Goal: Task Accomplishment & Management: Manage account settings

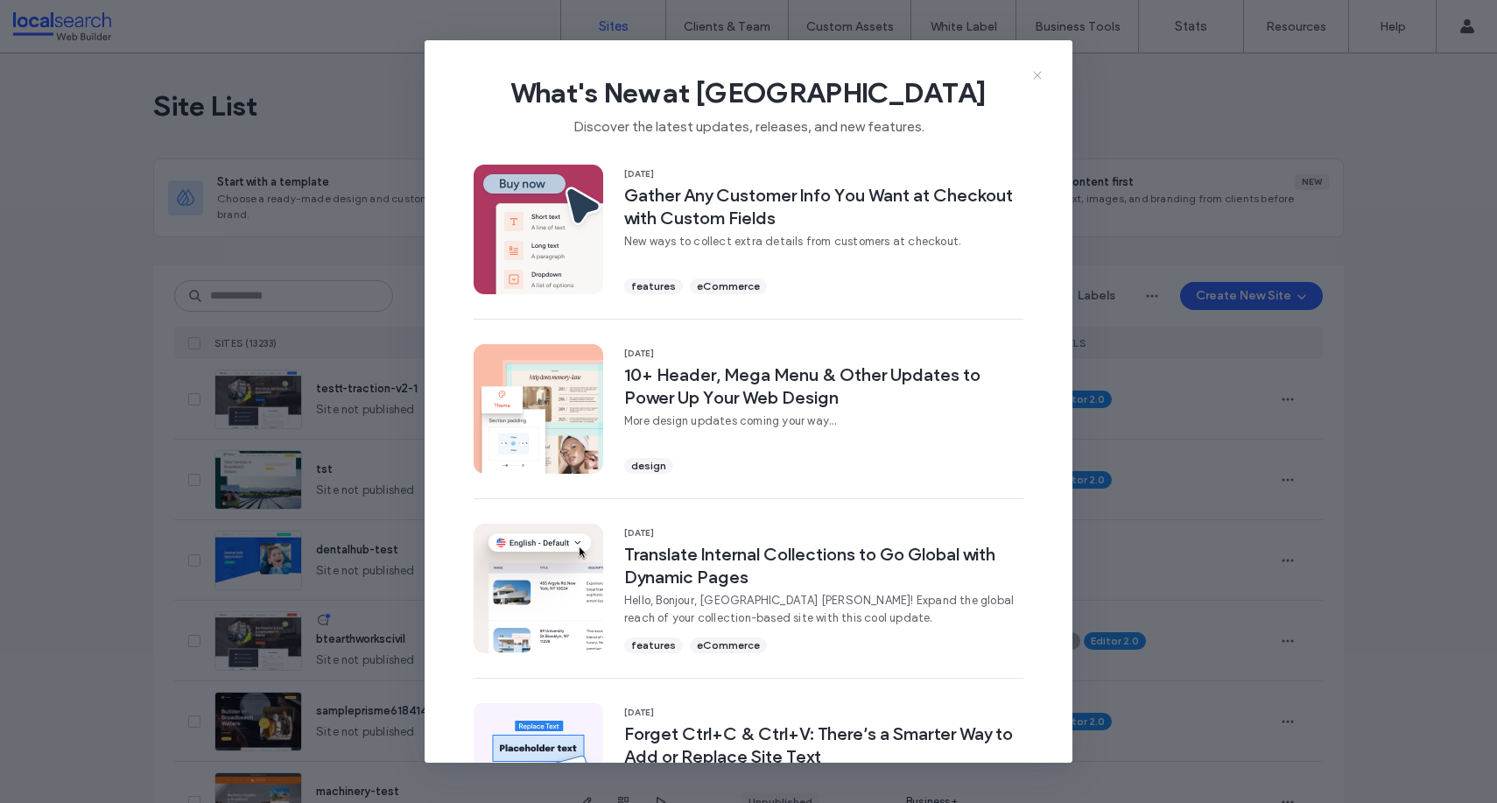
click at [1039, 70] on icon at bounding box center [1038, 75] width 14 height 14
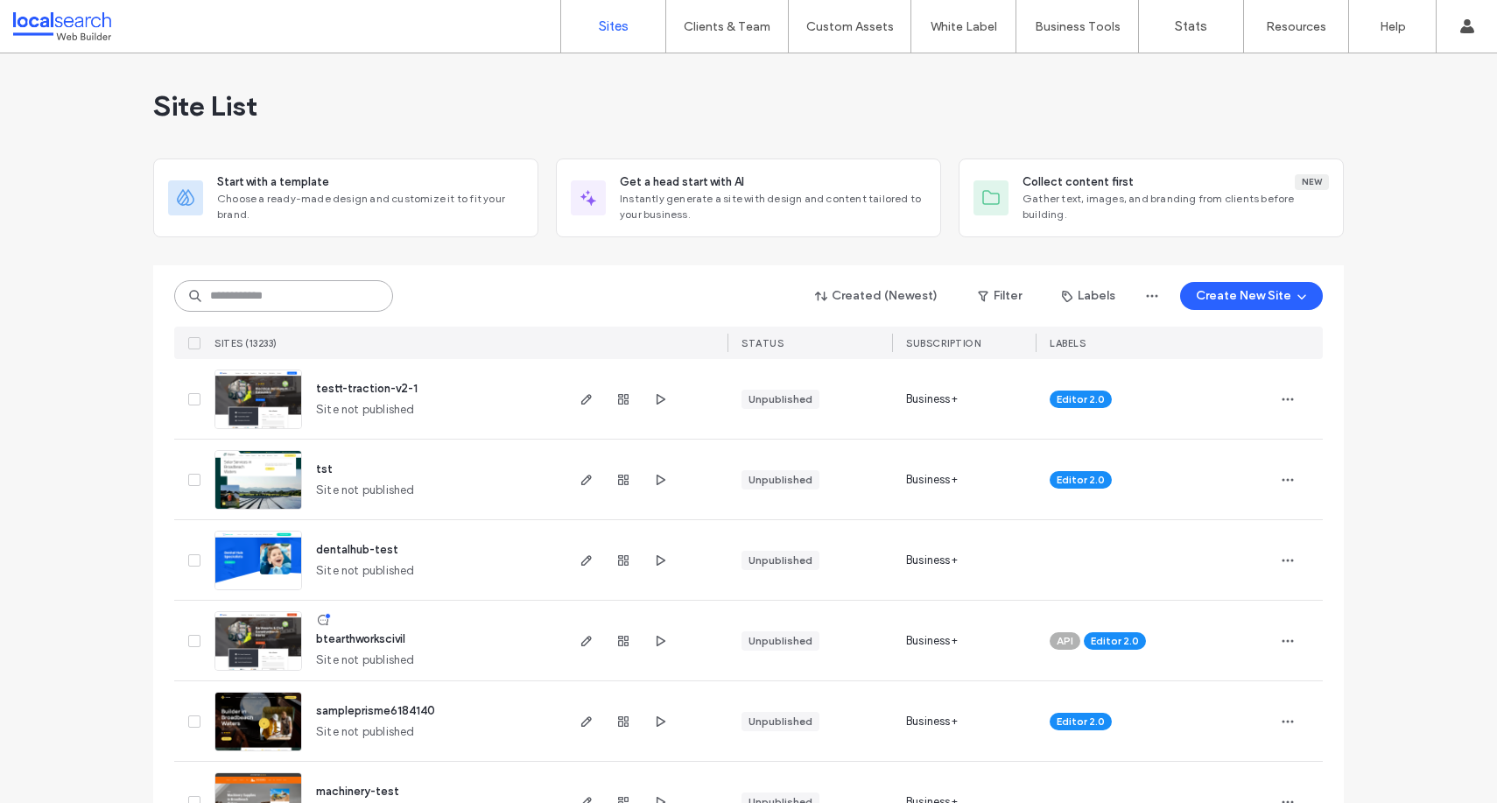
click at [243, 297] on input at bounding box center [283, 296] width 219 height 32
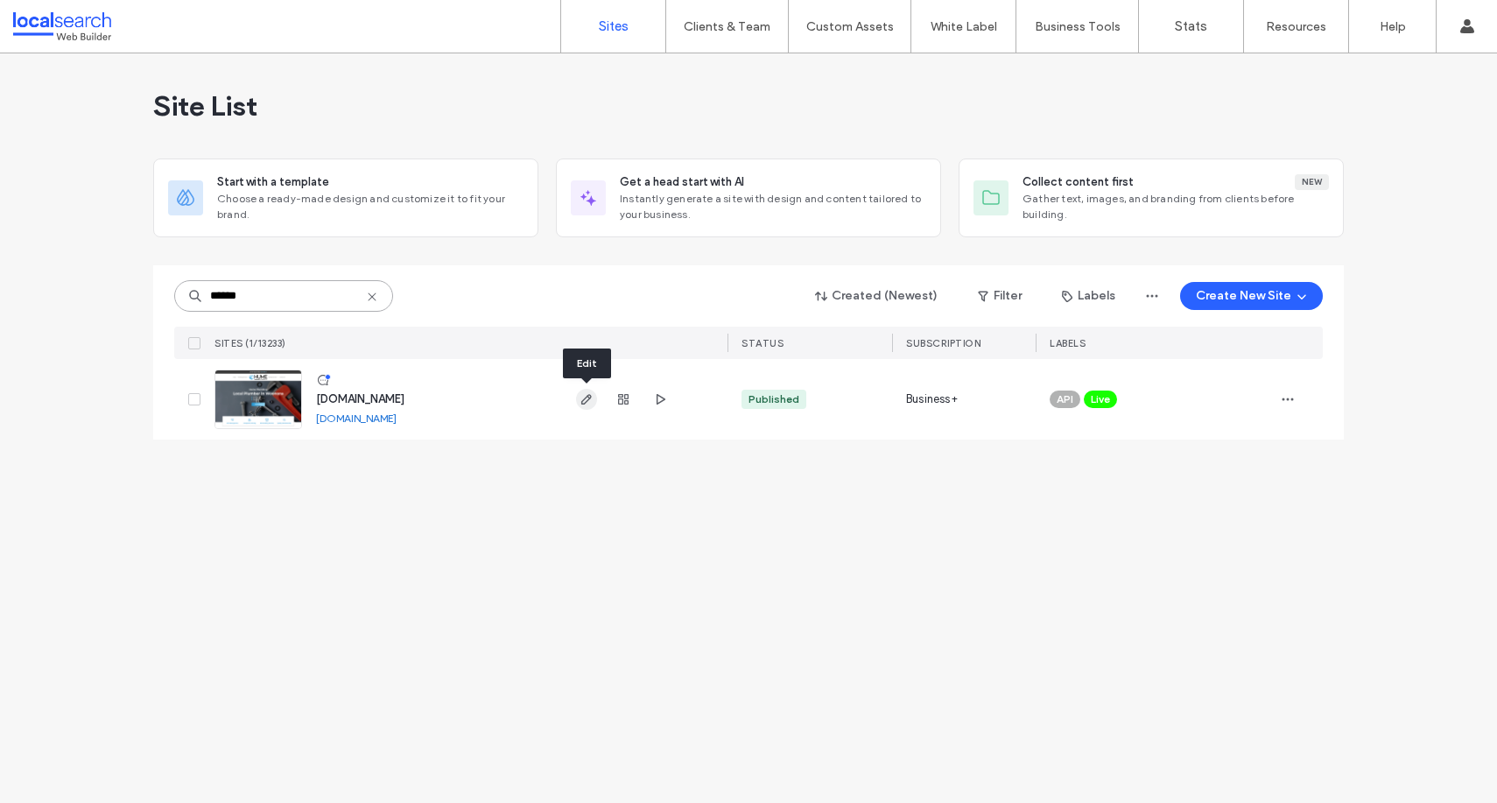
type input "******"
click at [592, 401] on icon "button" at bounding box center [587, 399] width 14 height 14
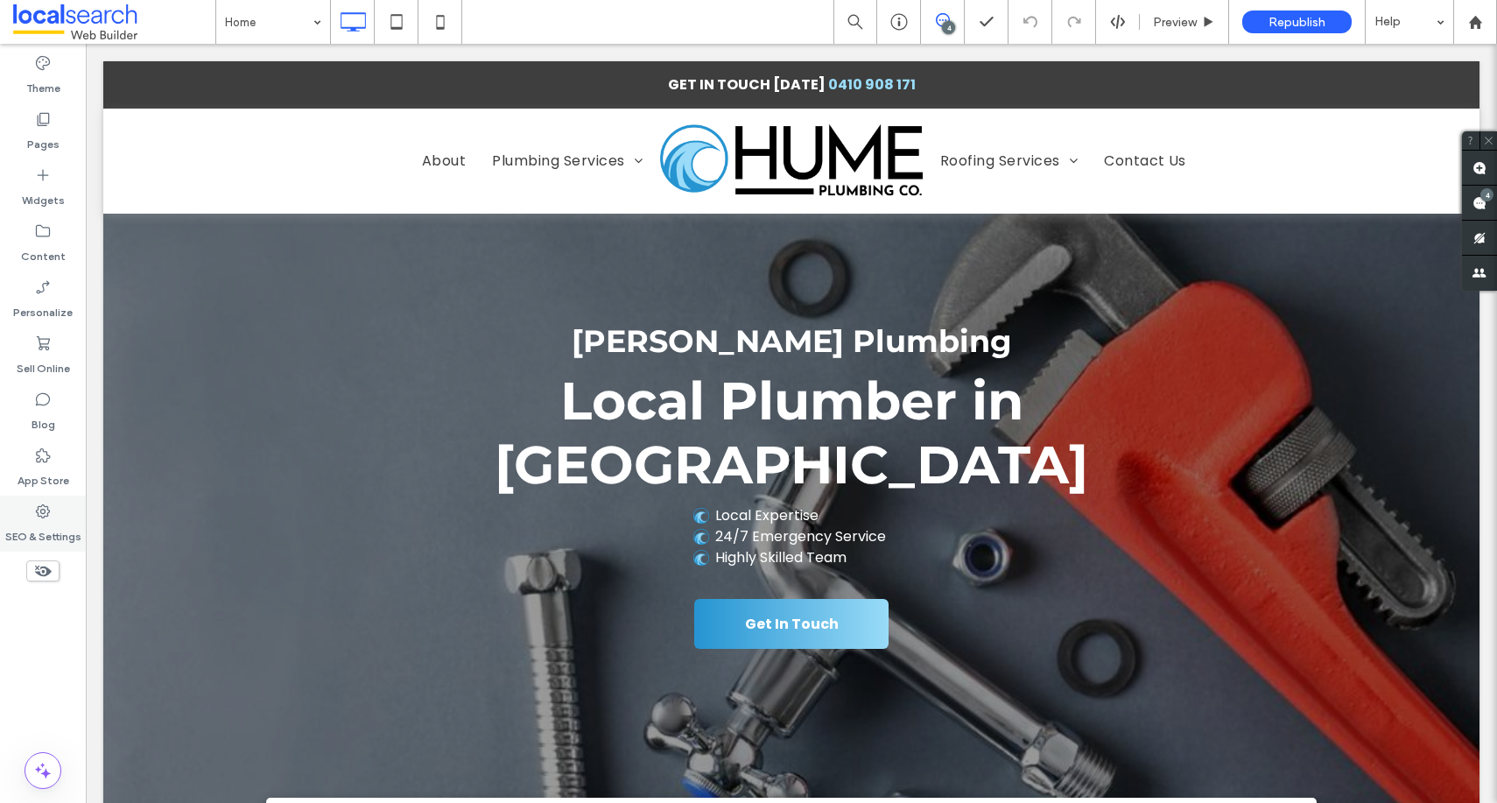
click at [49, 520] on label "SEO & Settings" at bounding box center [43, 532] width 76 height 25
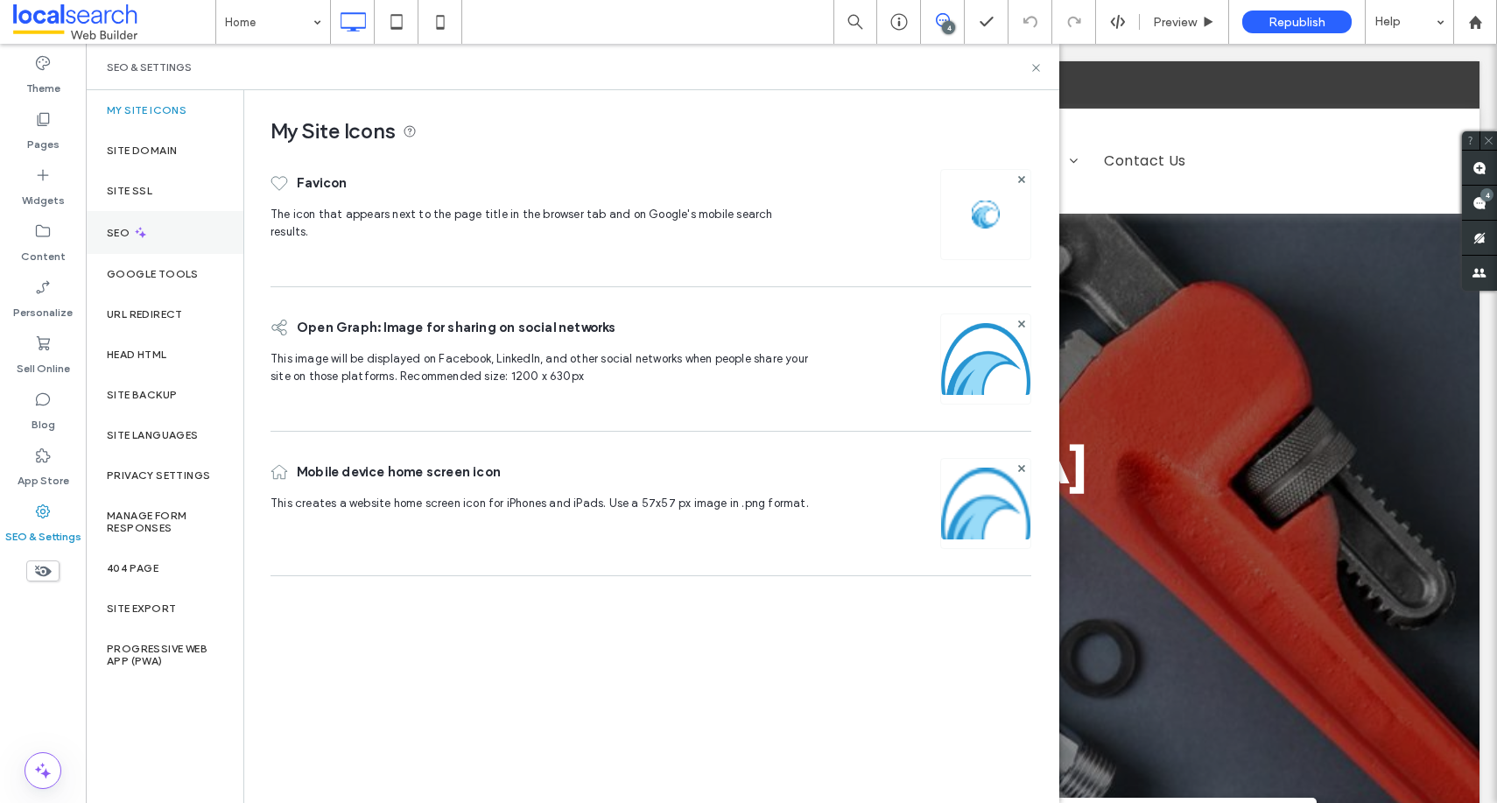
click at [159, 219] on div "SEO" at bounding box center [165, 232] width 158 height 43
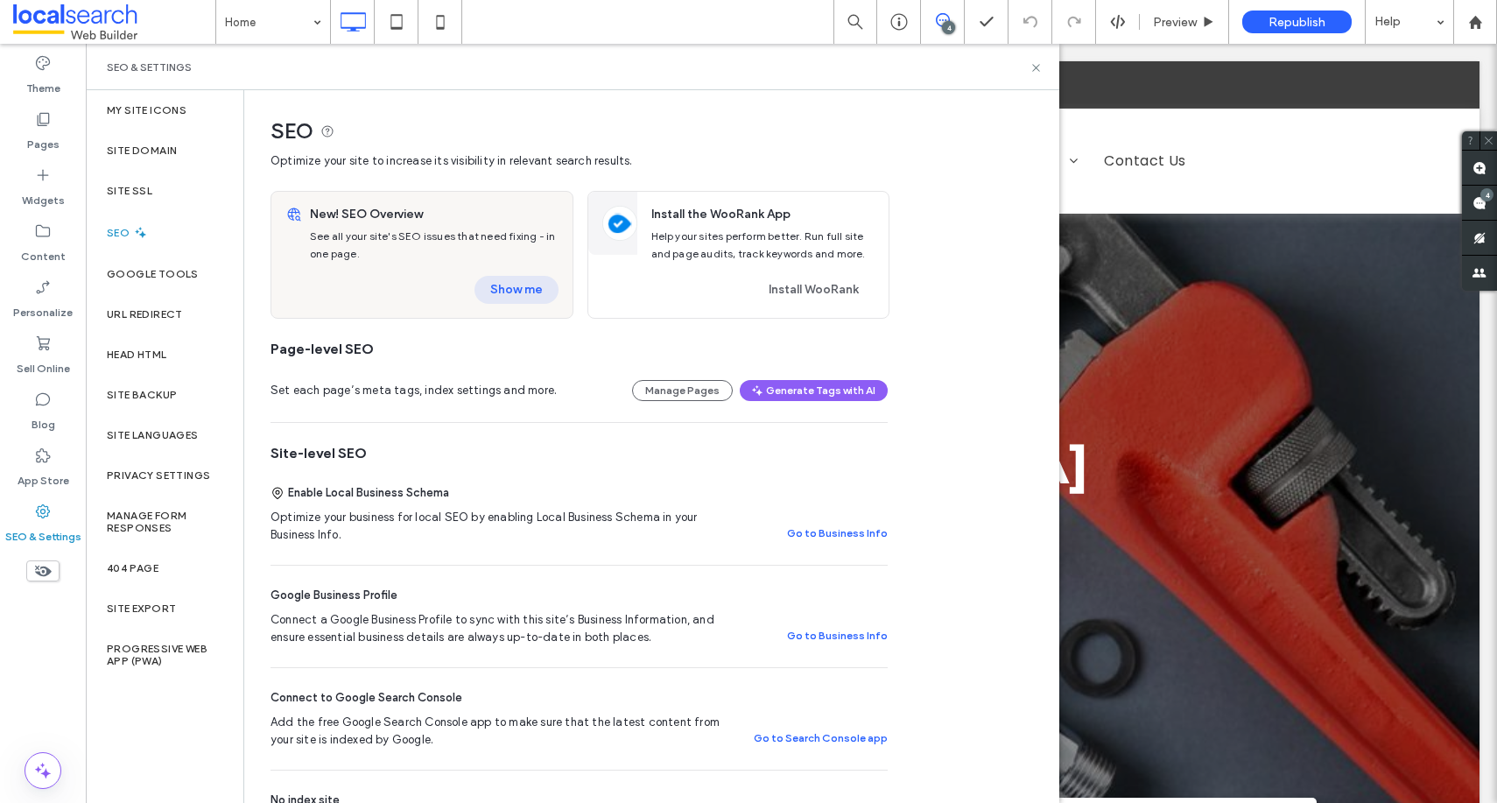
click at [525, 294] on button "Show me" at bounding box center [517, 290] width 84 height 28
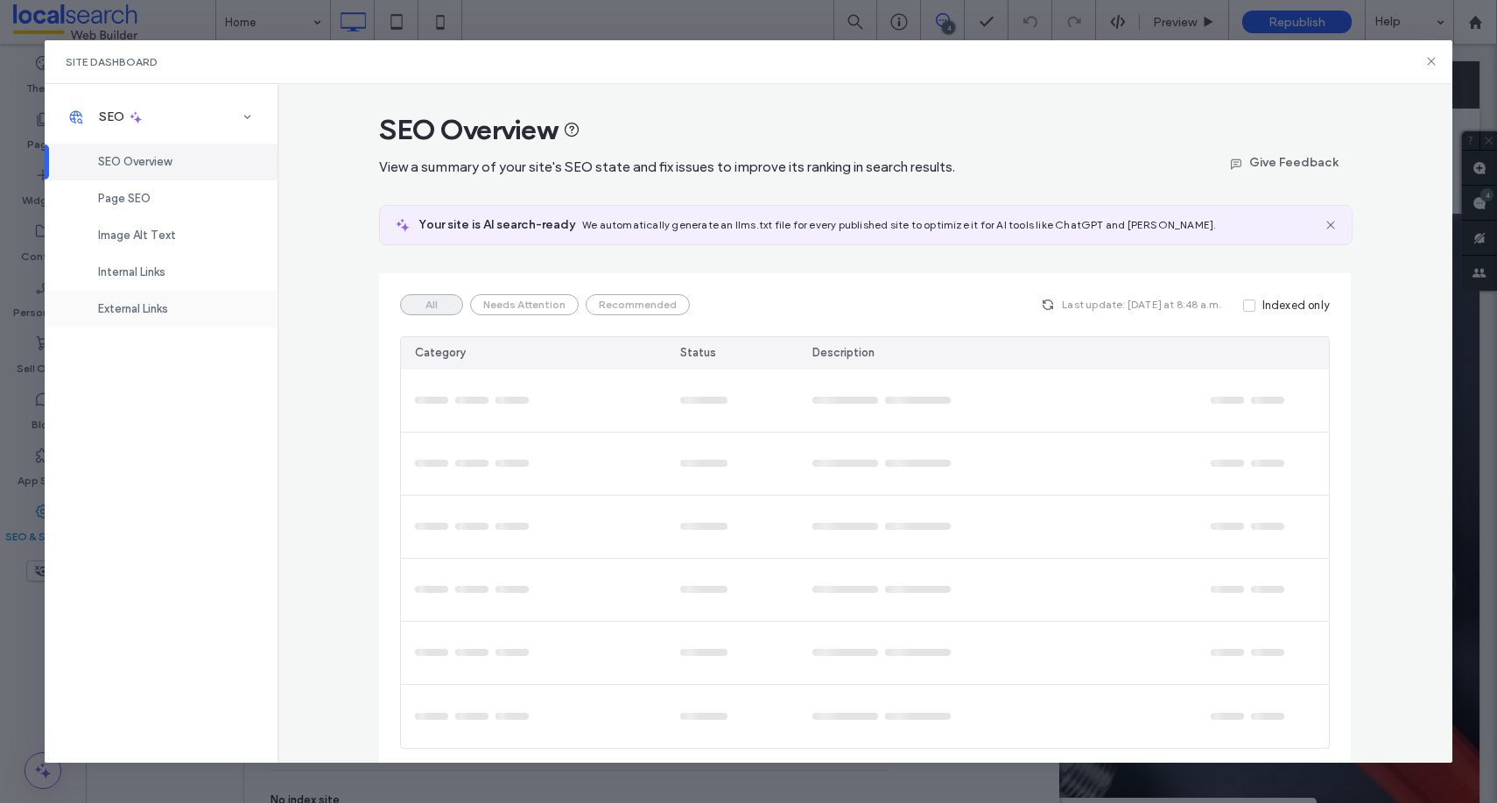
click at [154, 299] on div "External Links" at bounding box center [161, 309] width 233 height 37
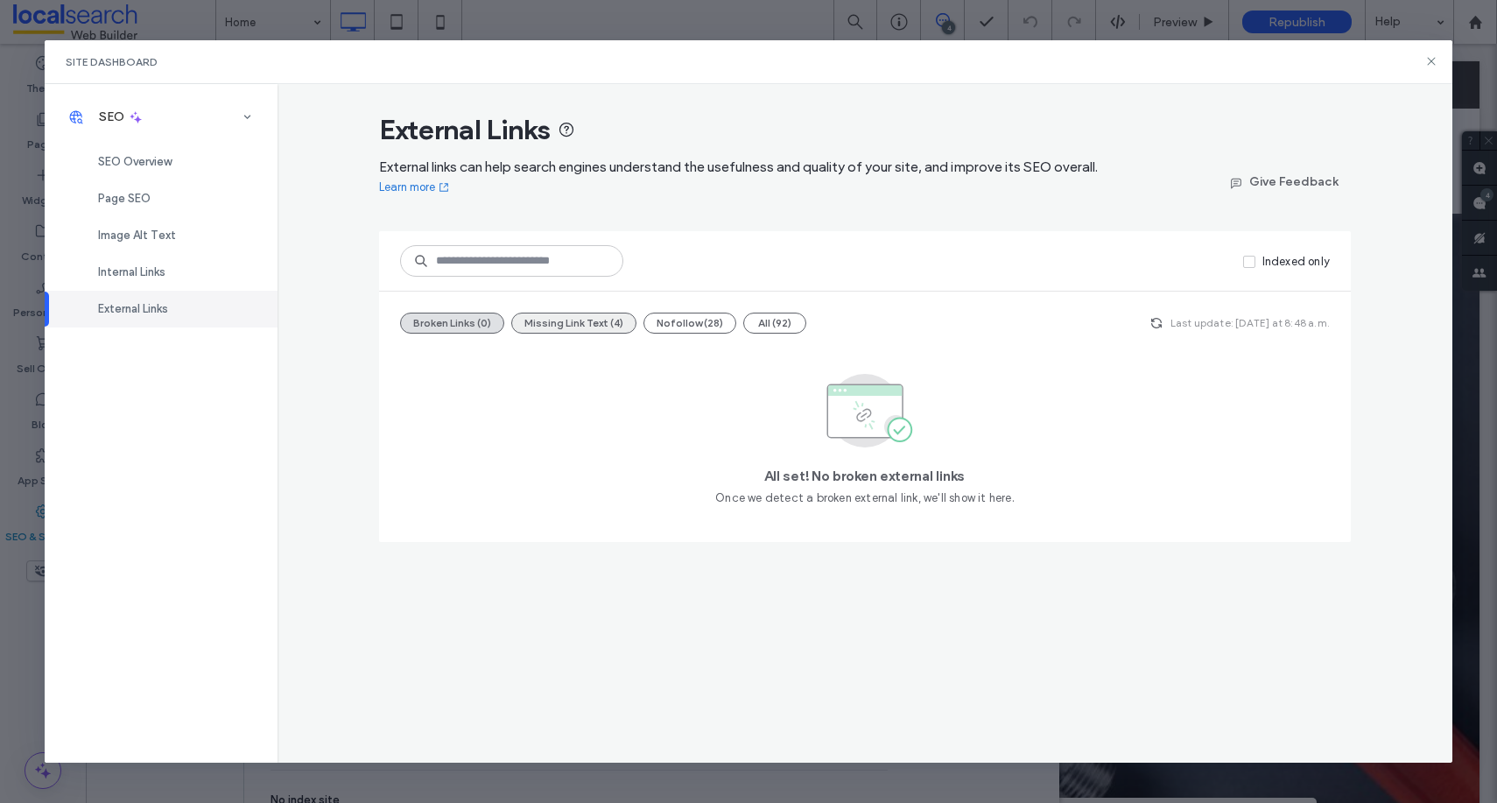
click at [616, 328] on button "Missing Link Text (4)" at bounding box center [573, 323] width 125 height 21
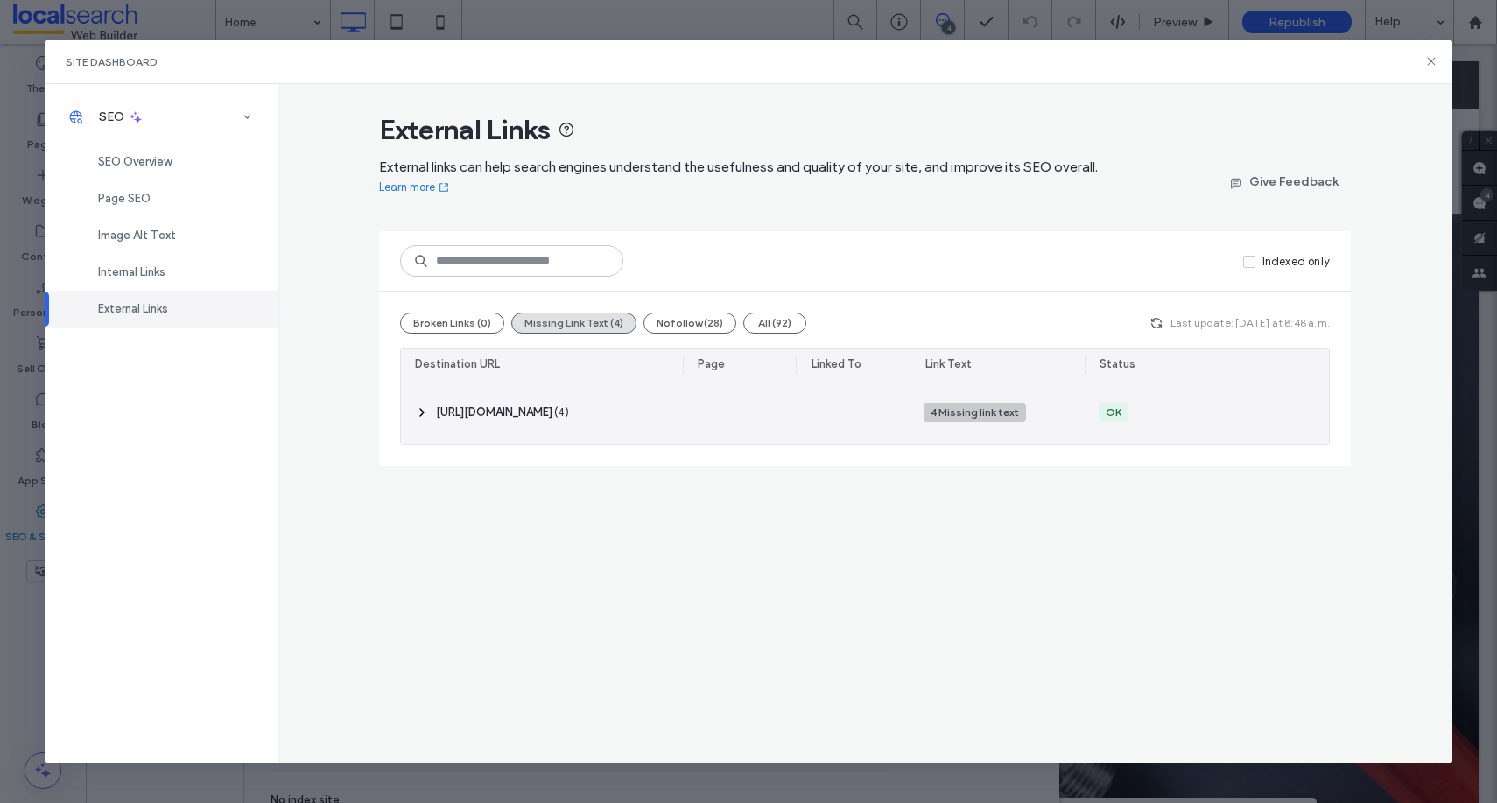
click at [469, 412] on span "‎ https://maps.app.goo.gl/5qZtG4QS4mnxyQSL9 ‎" at bounding box center [494, 413] width 116 height 18
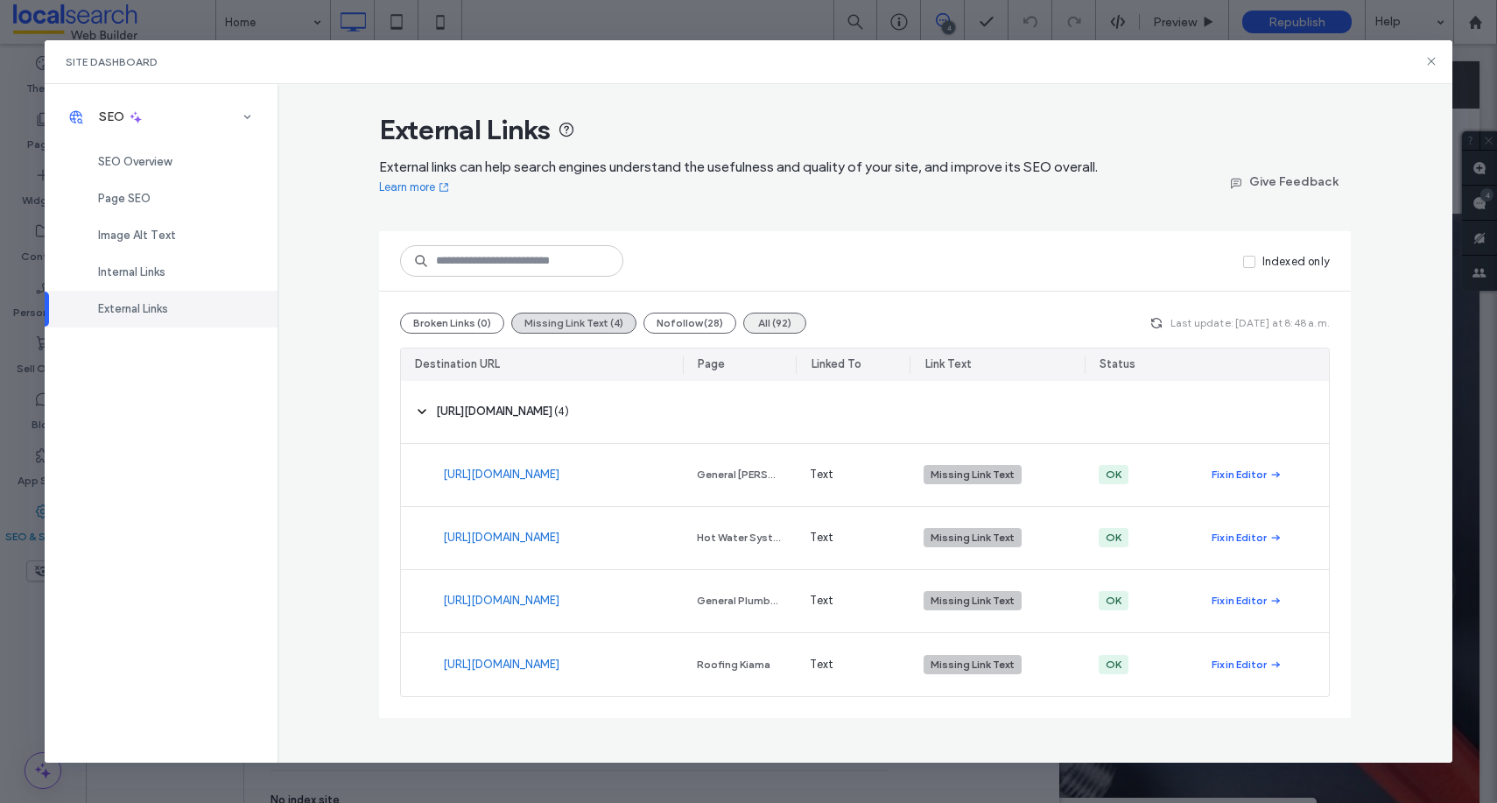
click at [773, 317] on button "All (92)" at bounding box center [774, 323] width 63 height 21
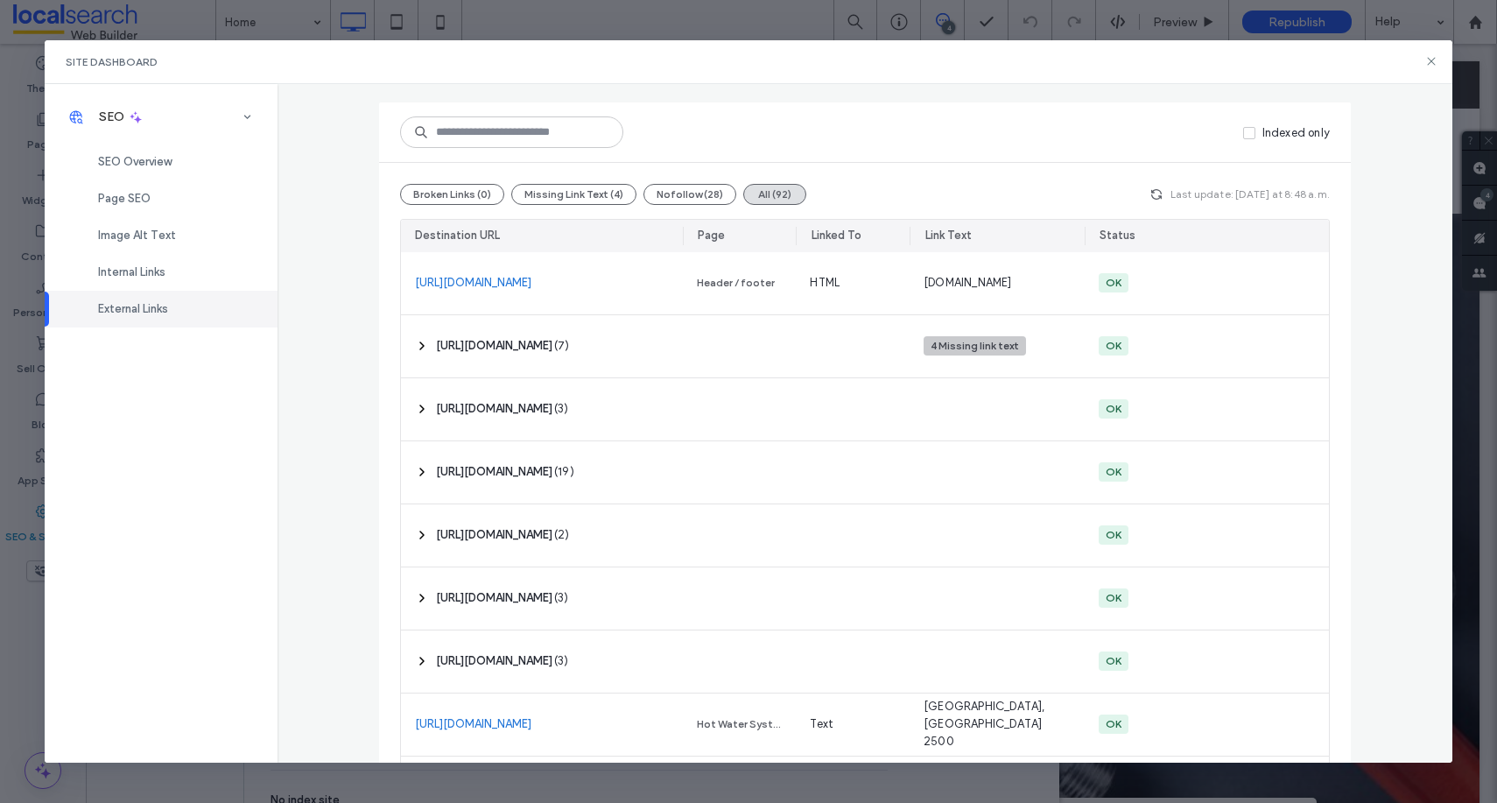
scroll to position [151, 0]
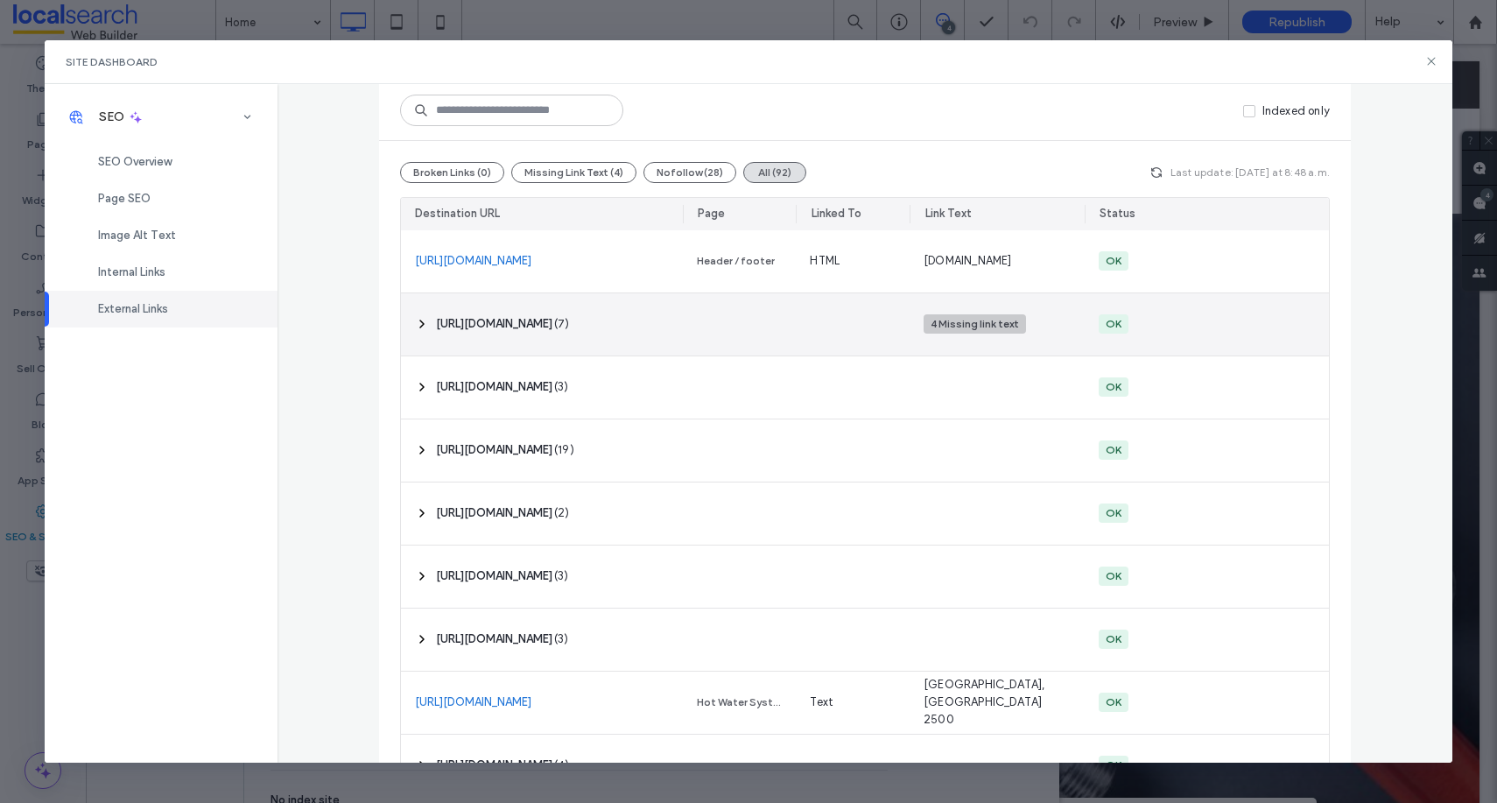
click at [420, 327] on use at bounding box center [422, 324] width 4 height 7
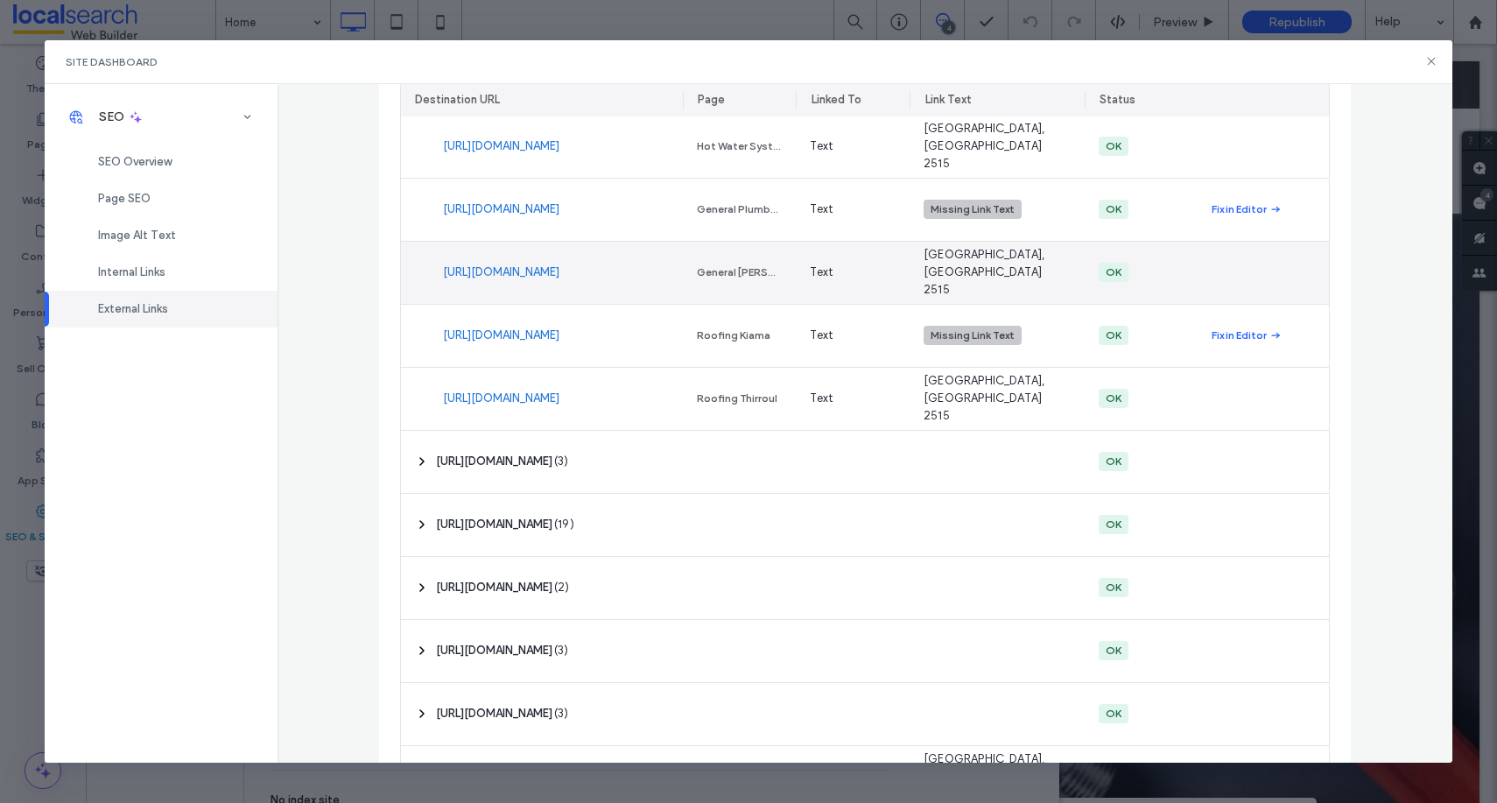
scroll to position [525, 0]
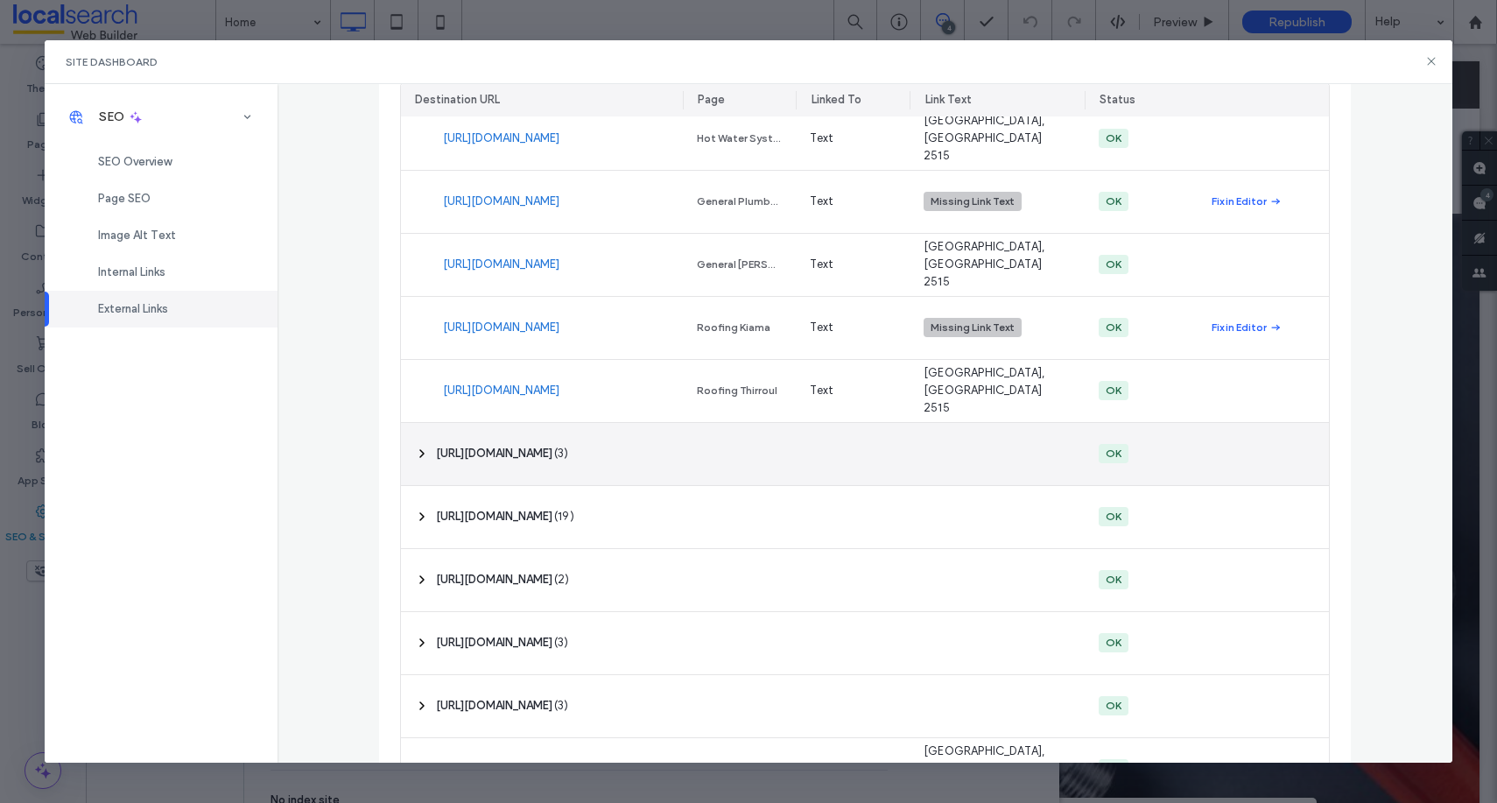
click at [420, 456] on use at bounding box center [422, 453] width 4 height 7
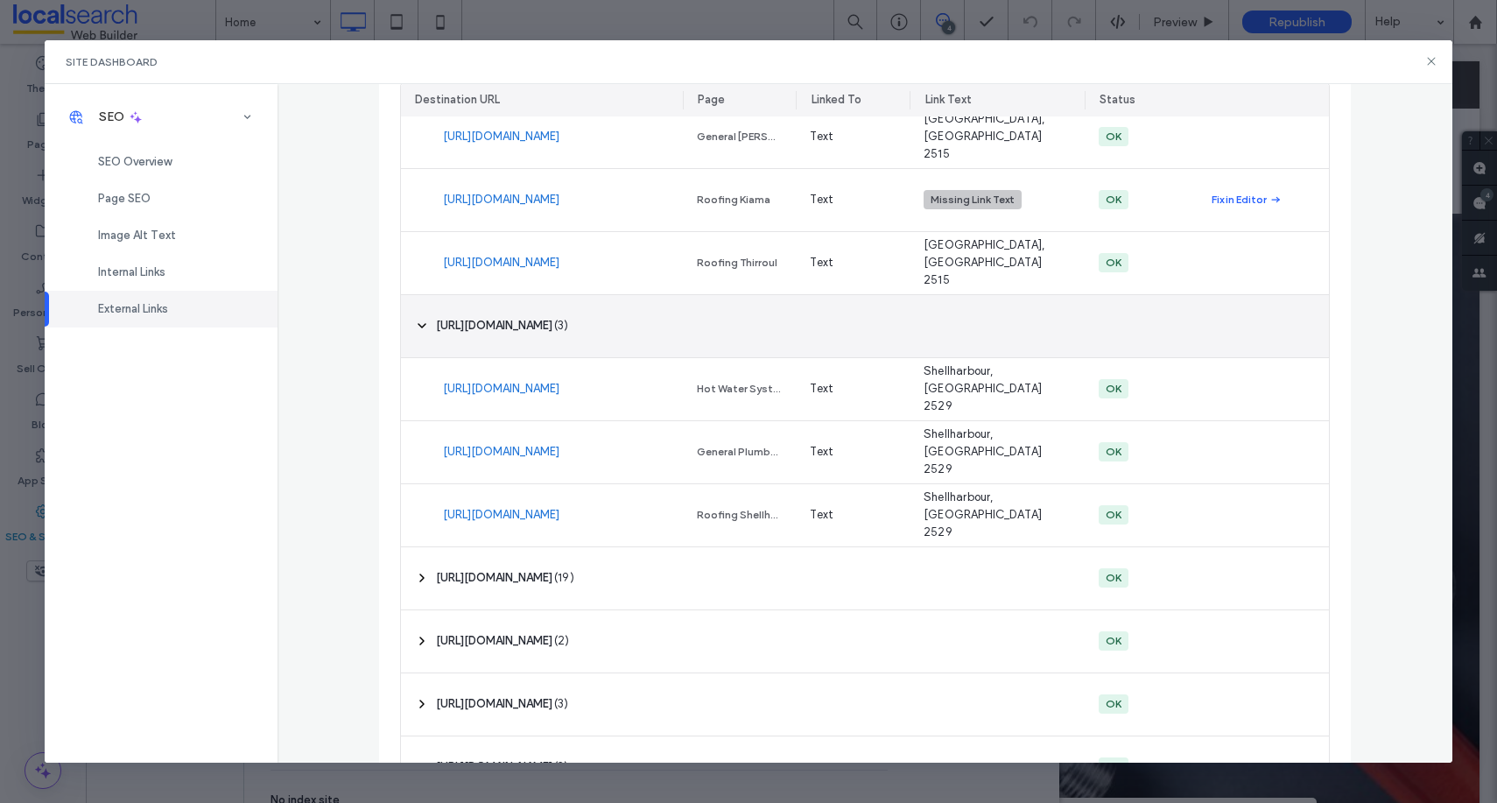
scroll to position [705, 0]
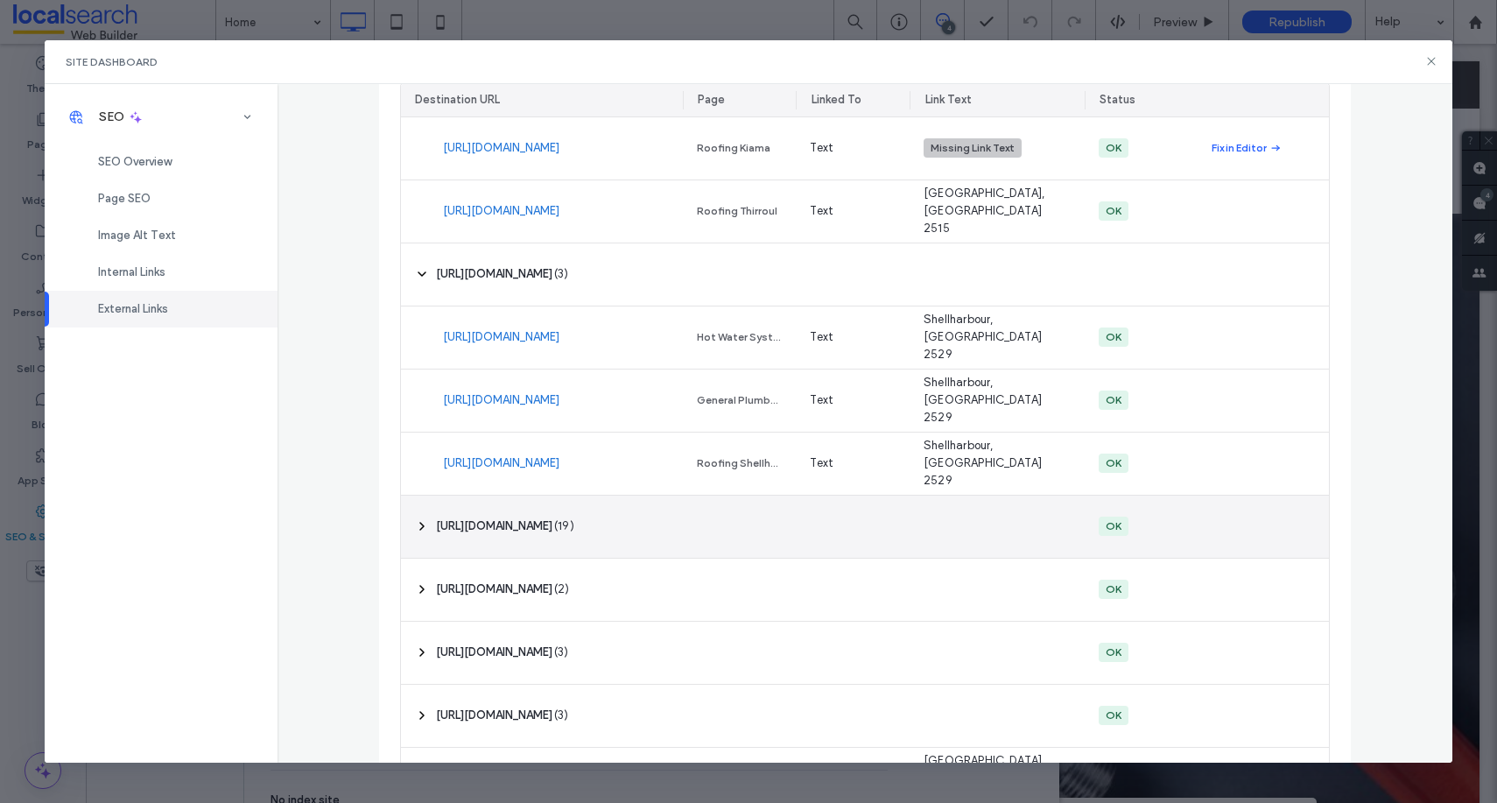
click at [416, 534] on span at bounding box center [422, 527] width 14 height 34
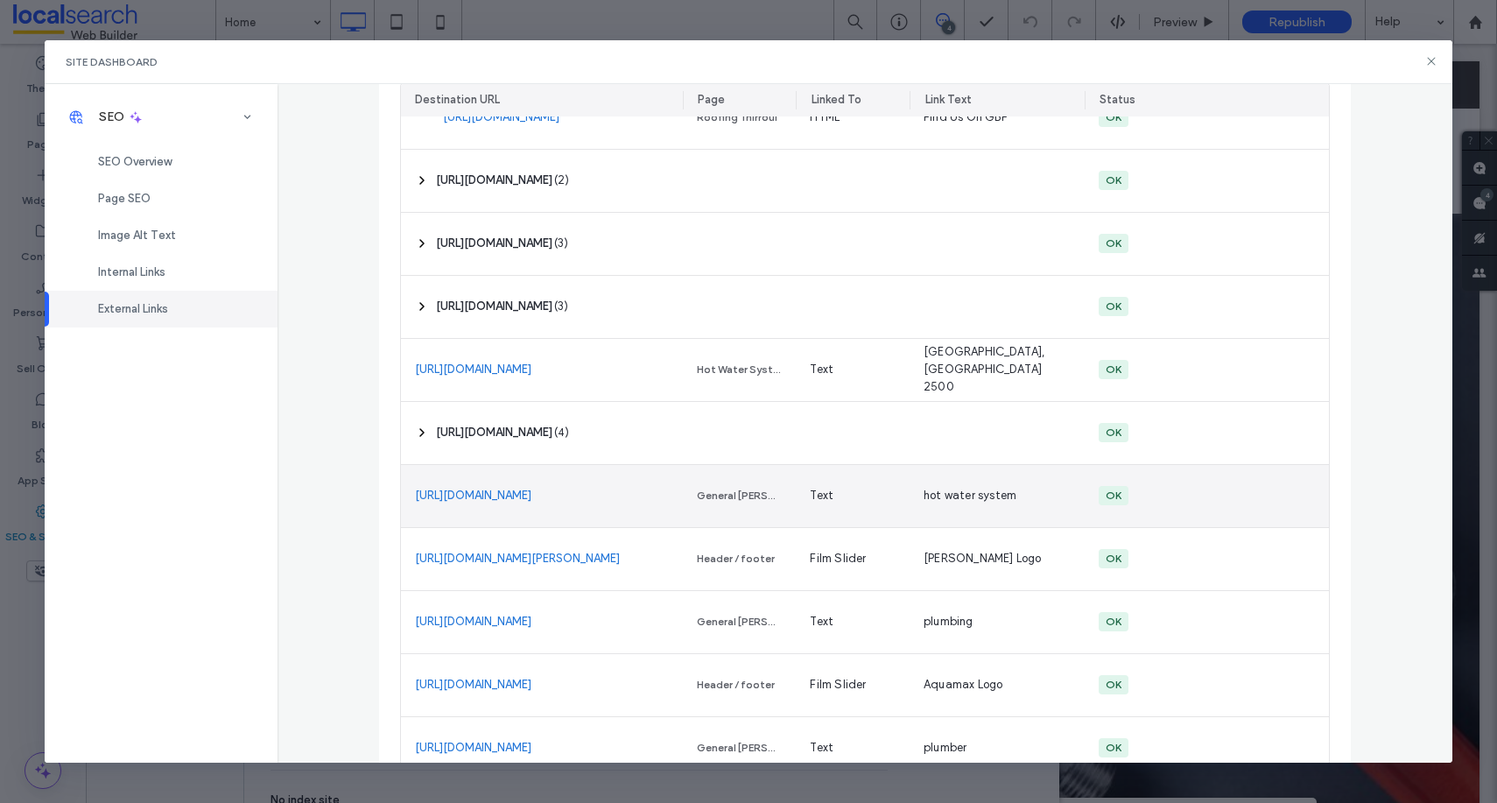
scroll to position [2411, 0]
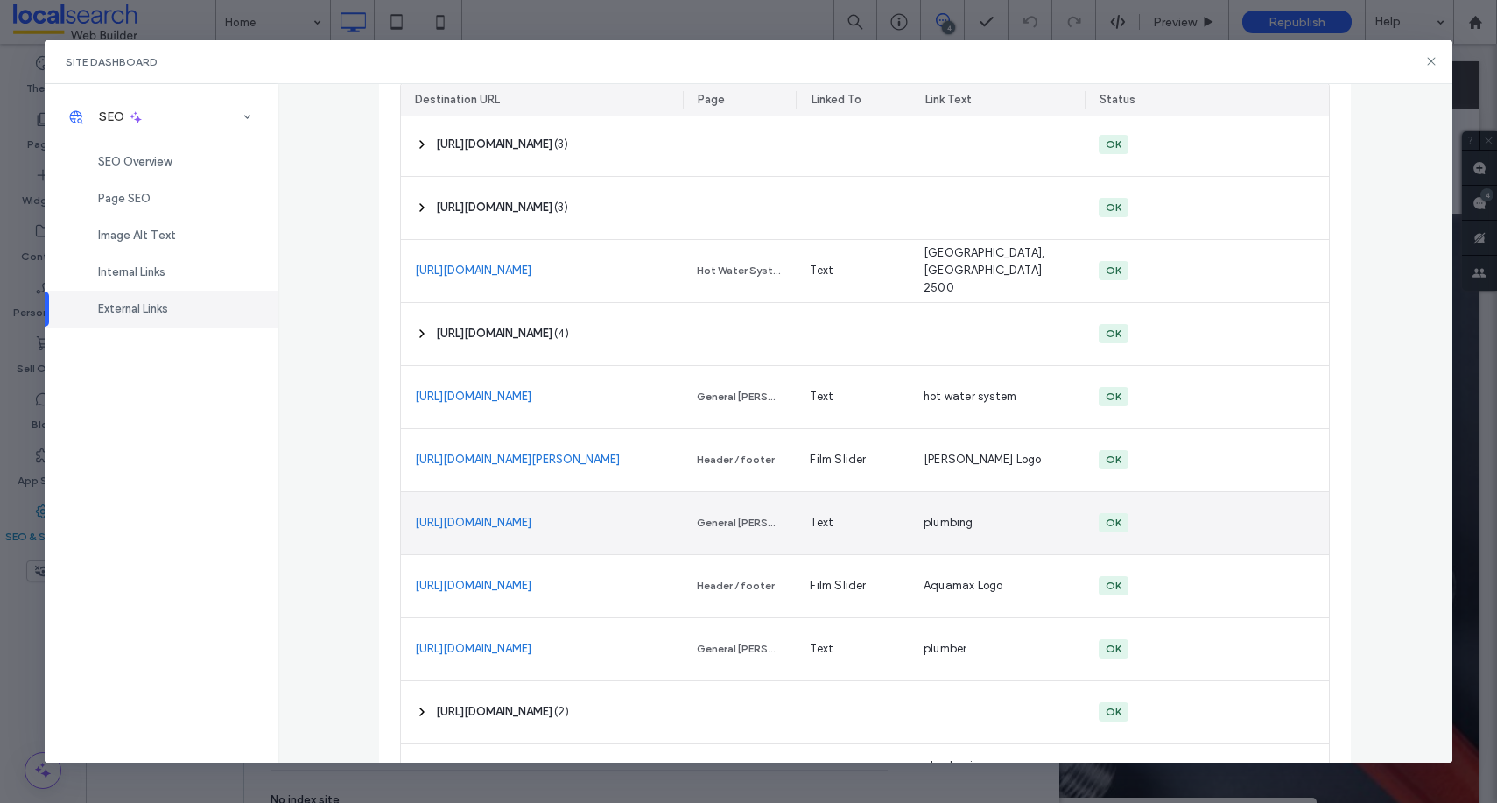
click at [487, 524] on link "https://www.abcb.gov.au/" at bounding box center [473, 523] width 116 height 18
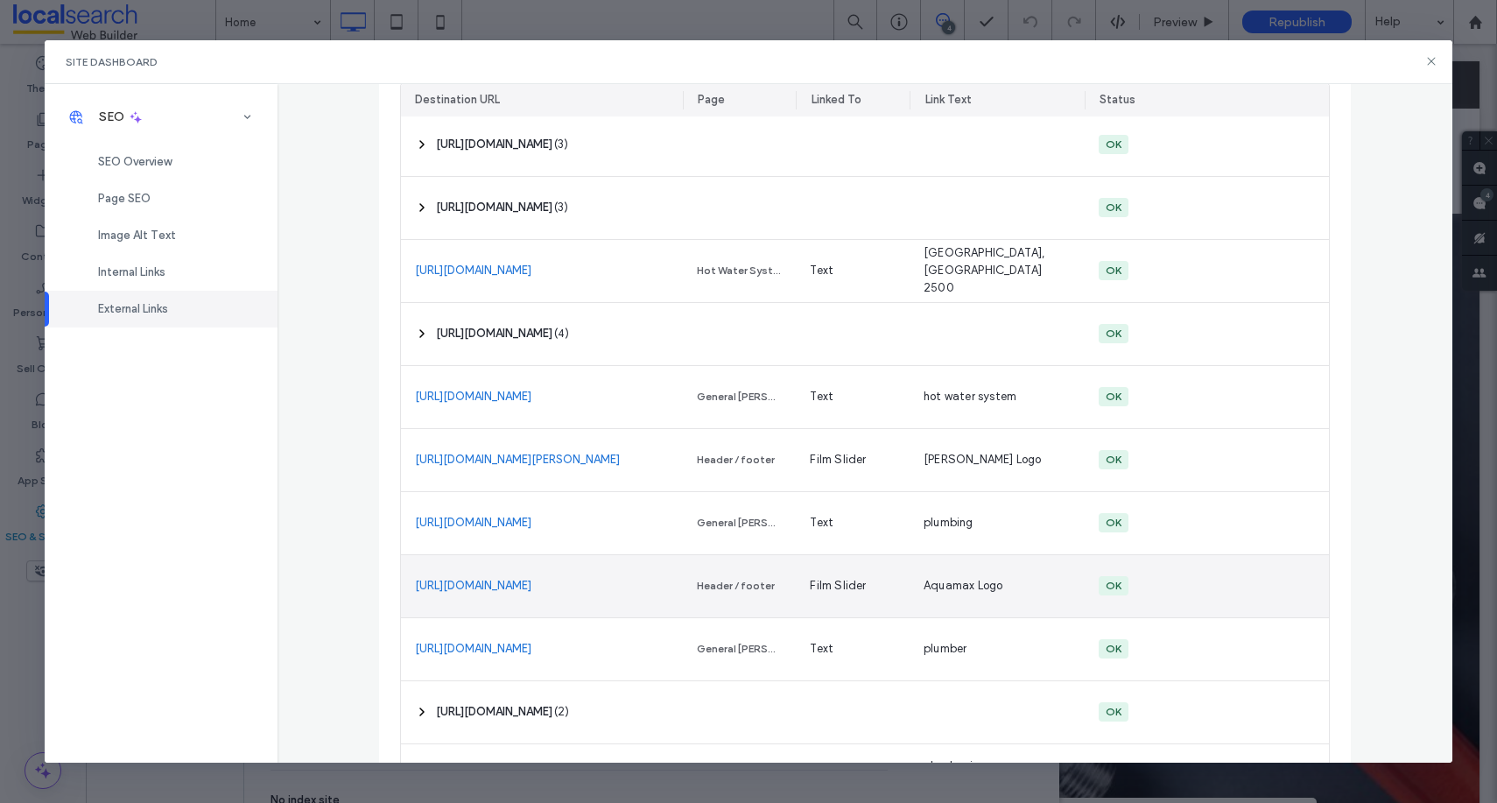
click at [532, 588] on link "https://www.aquamax.com.au/" at bounding box center [473, 586] width 116 height 18
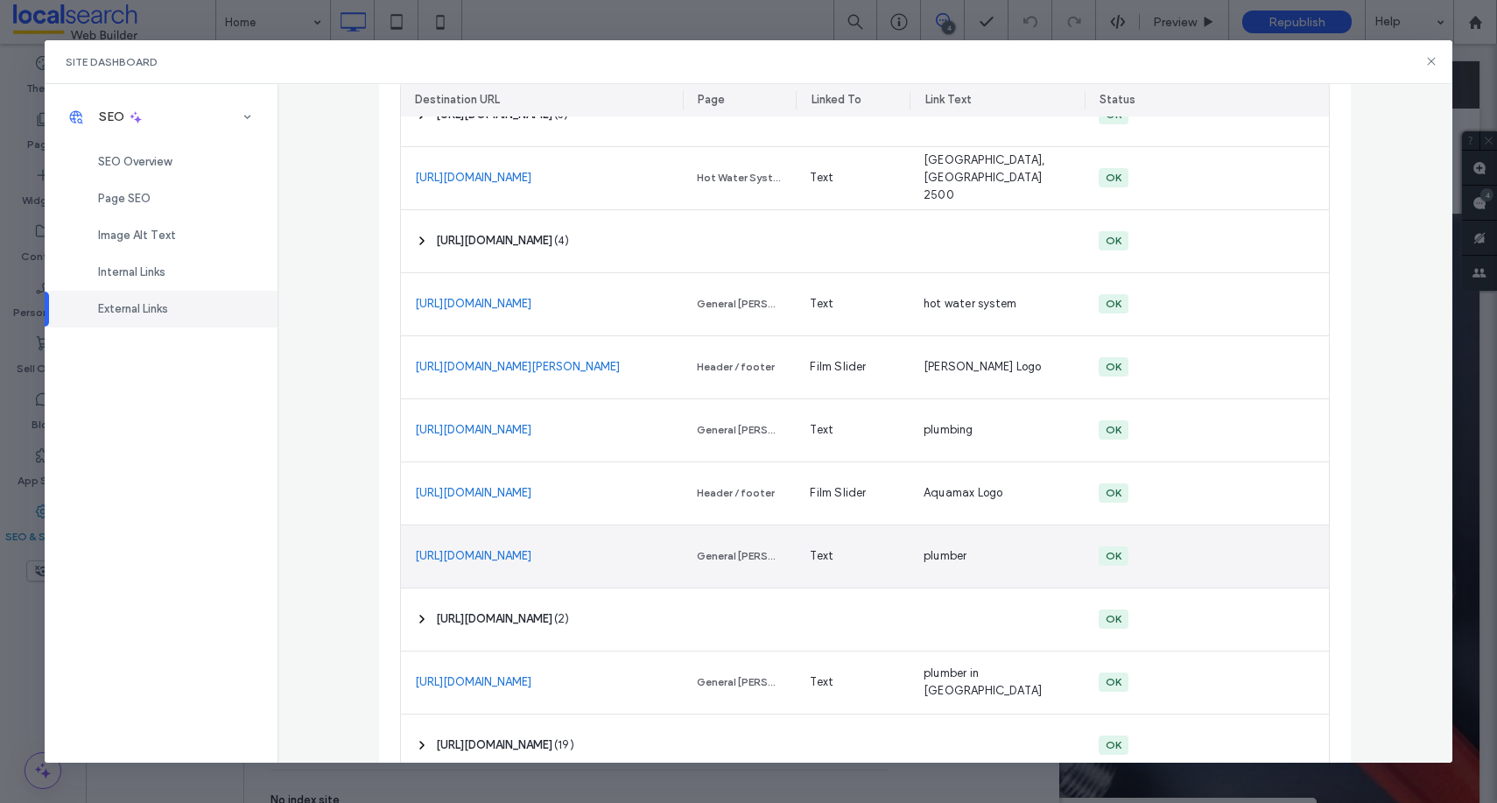
scroll to position [2505, 0]
click at [532, 550] on link "https://www.fairtrading.nsw.gov.au/trades-and-businesses/construction-and-trade…" at bounding box center [473, 555] width 116 height 18
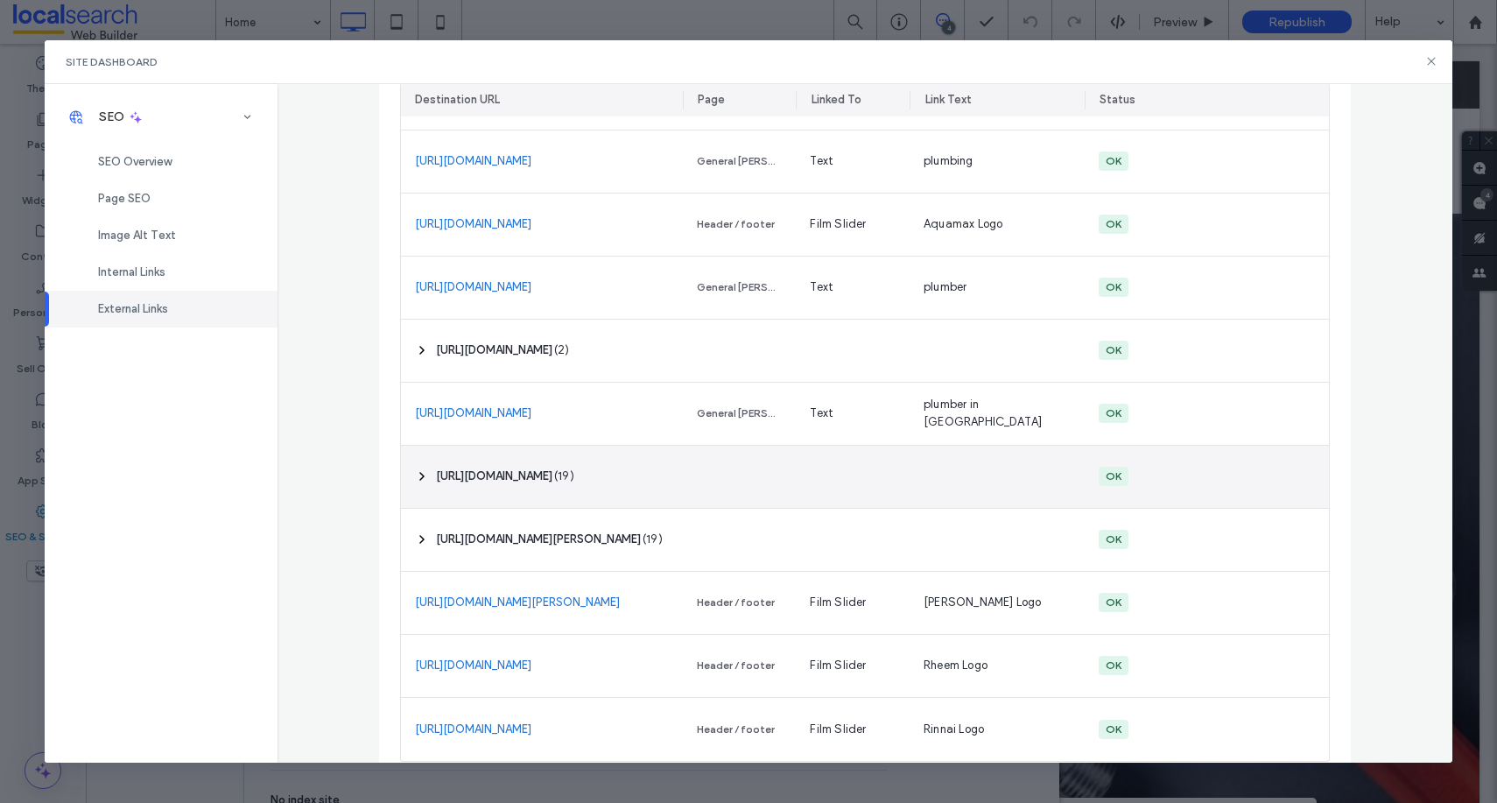
scroll to position [2792, 0]
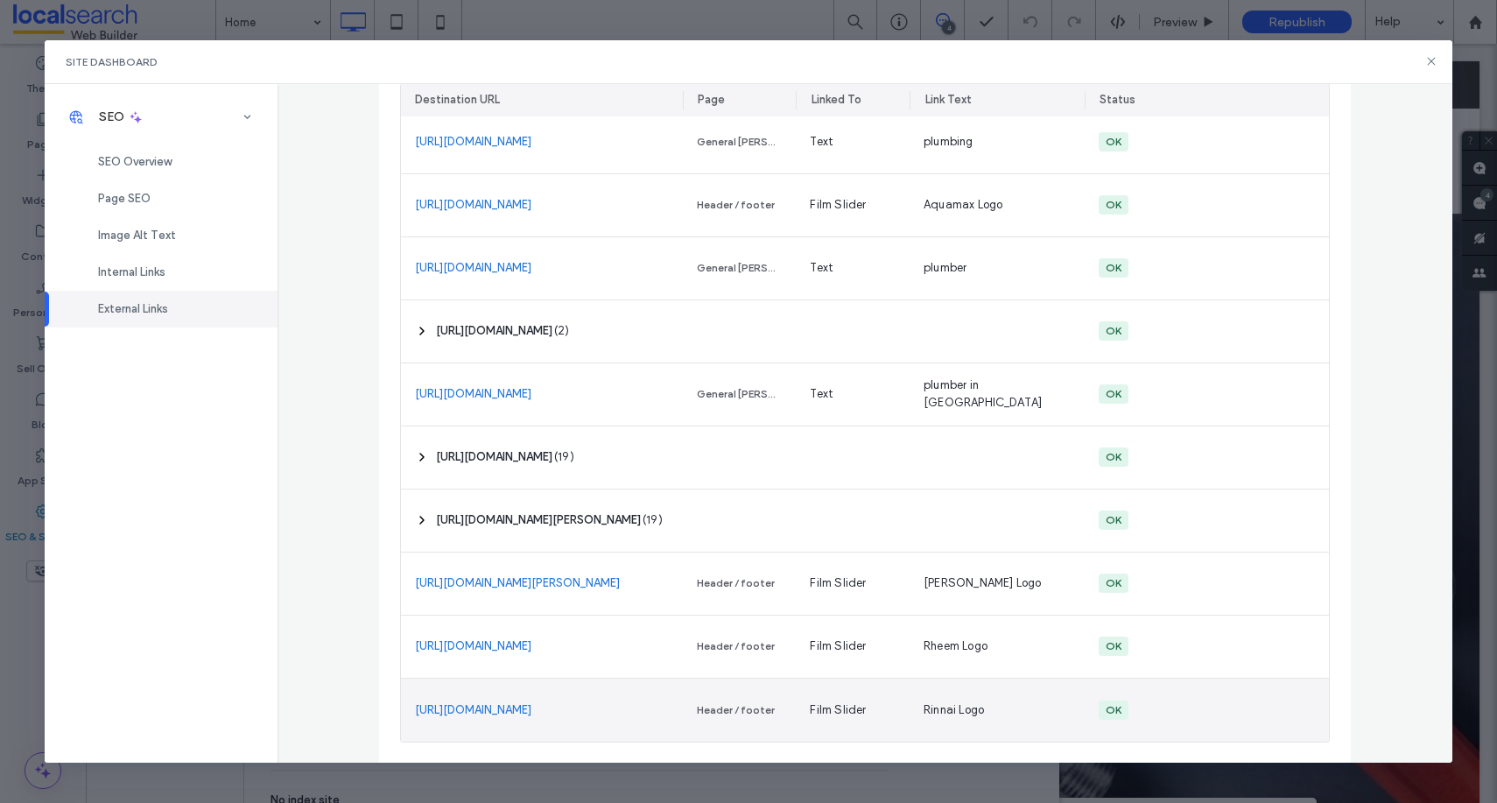
click at [505, 709] on link "https://www.rinnai.com.au/" at bounding box center [473, 710] width 116 height 18
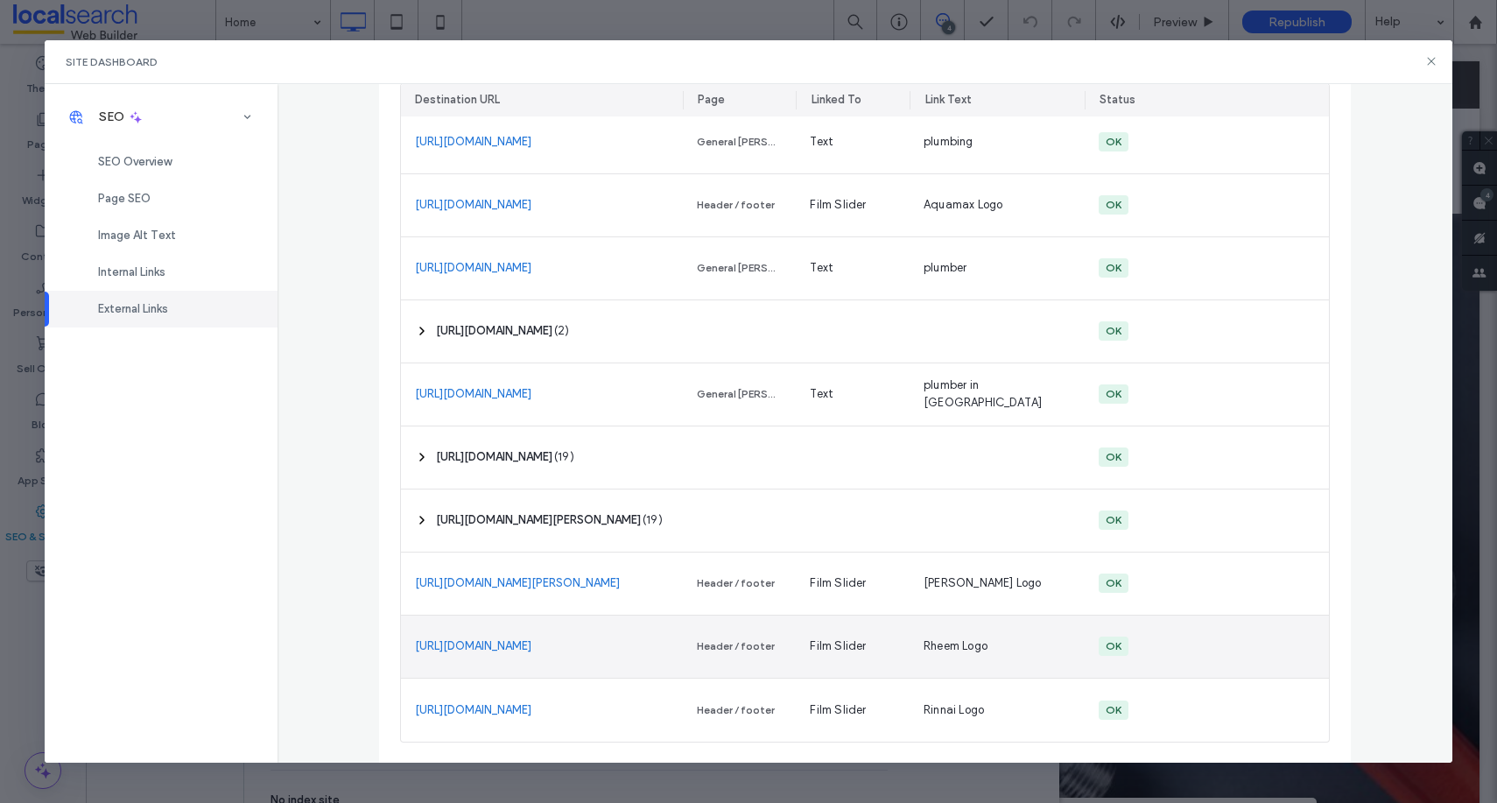
click at [497, 649] on link "https://www.rheem.com.au/rheem/" at bounding box center [473, 647] width 116 height 18
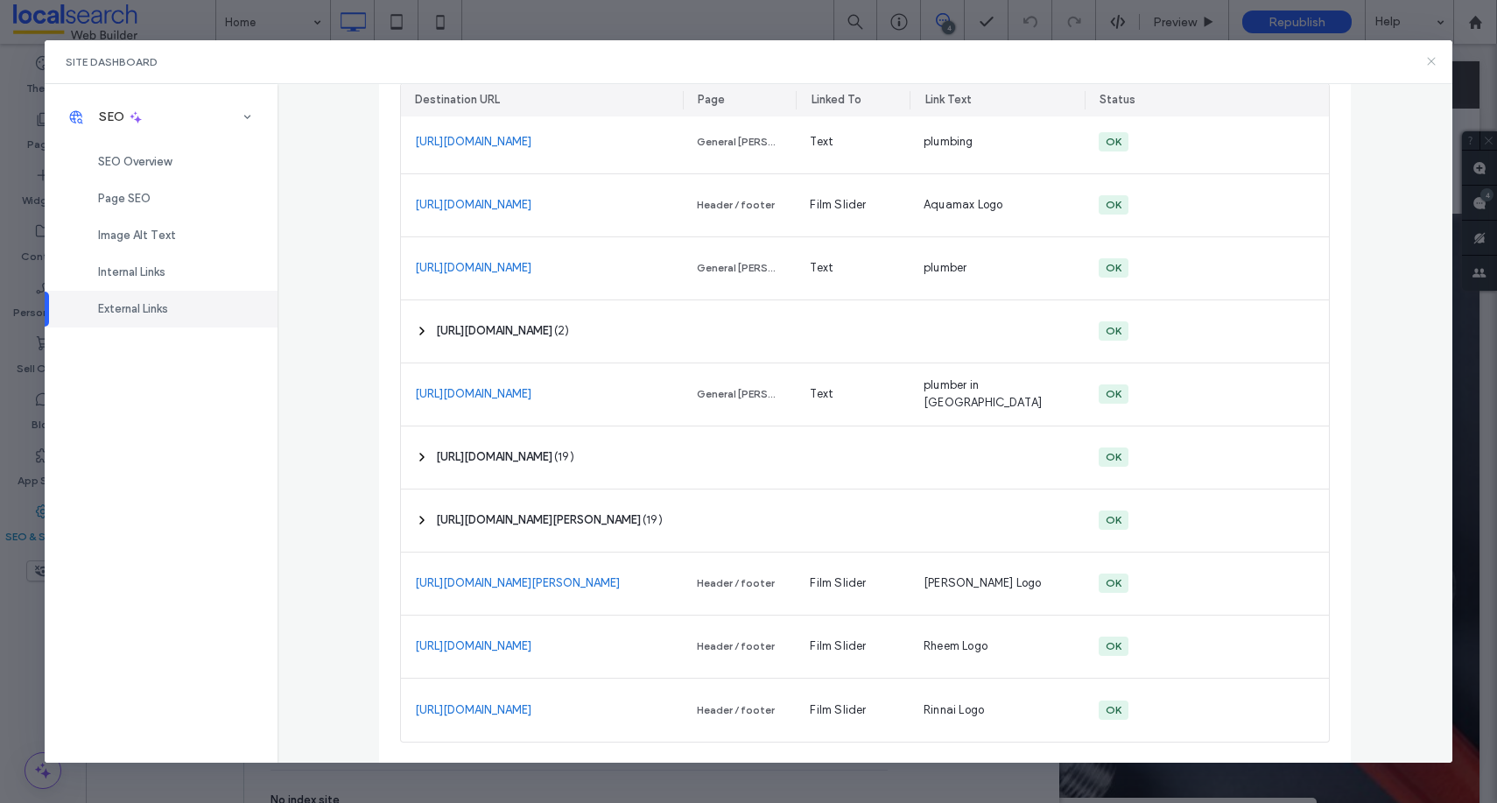
click at [1438, 60] on icon at bounding box center [1432, 61] width 14 height 14
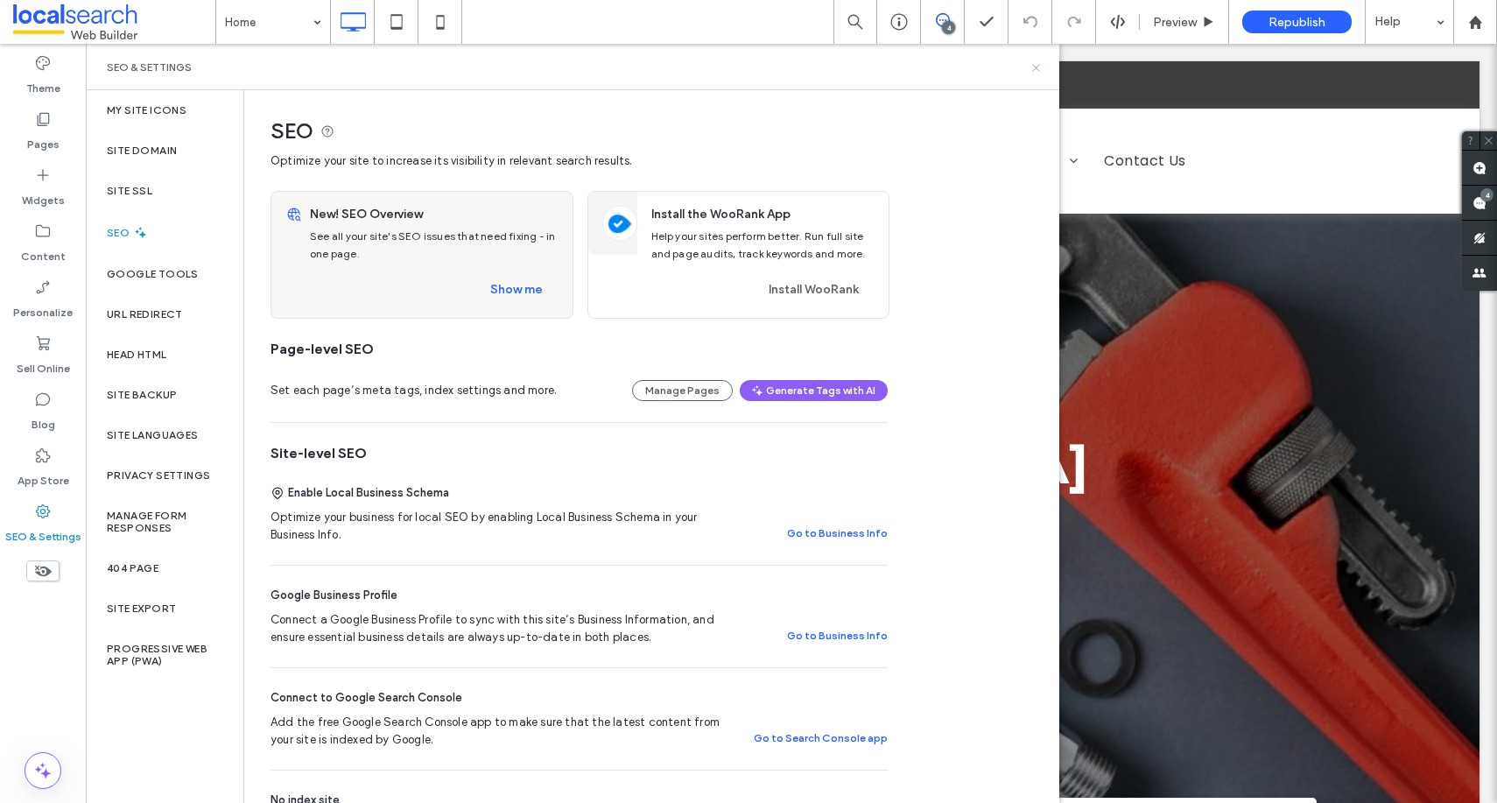
click at [1038, 63] on icon at bounding box center [1036, 67] width 13 height 13
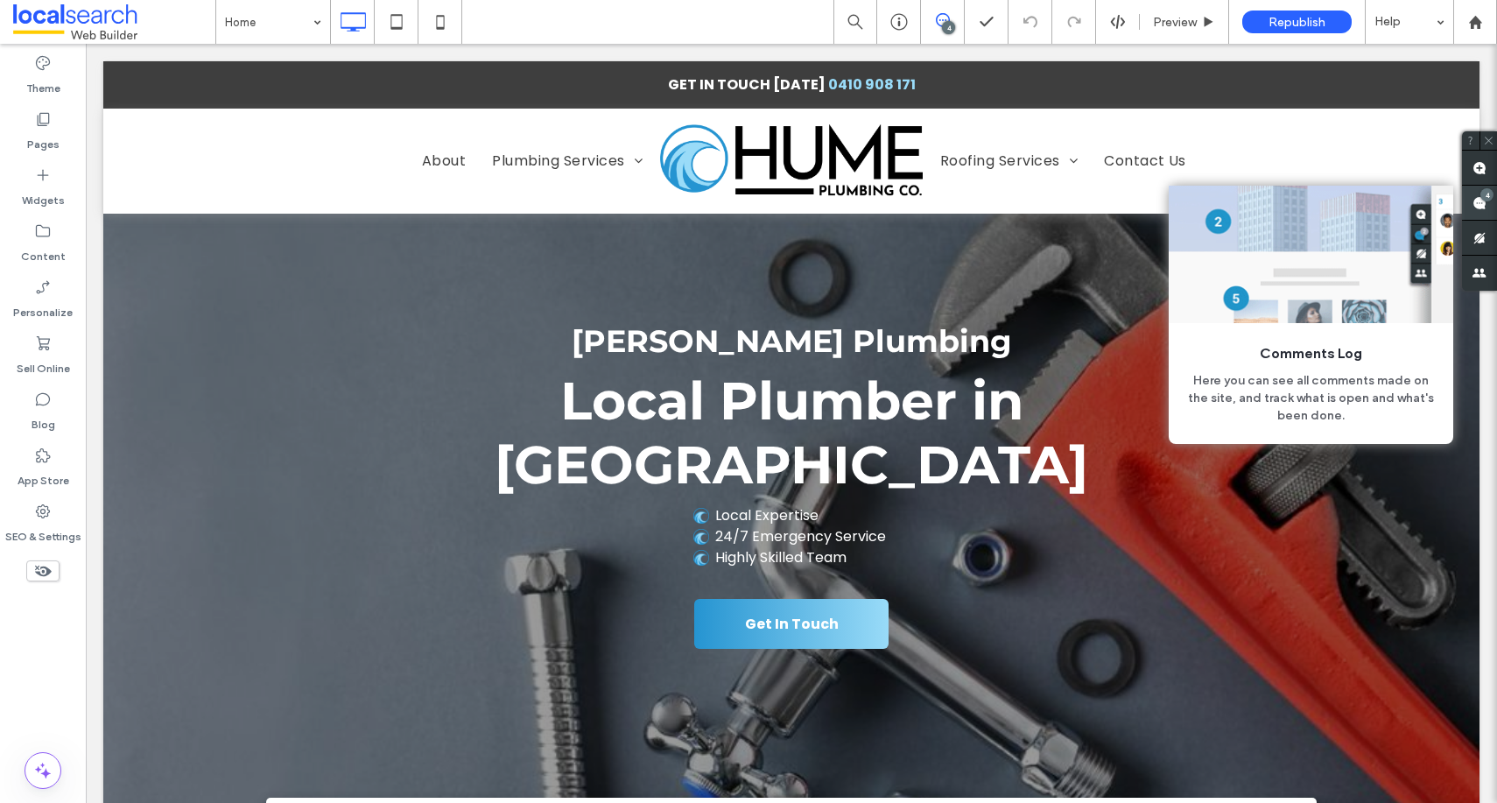
click at [1484, 198] on div "4" at bounding box center [1487, 194] width 13 height 13
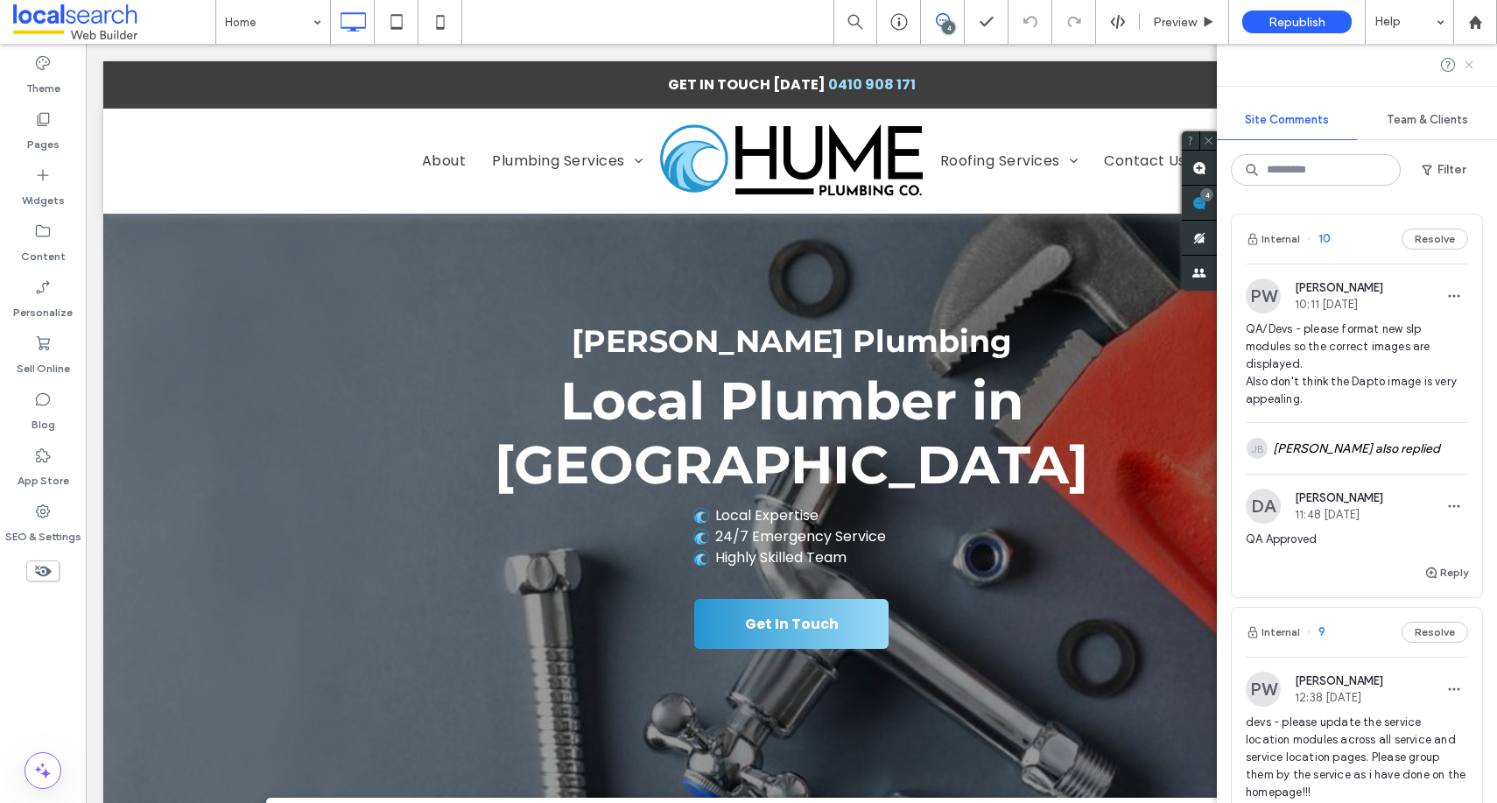
click at [1469, 64] on use at bounding box center [1469, 64] width 8 height 8
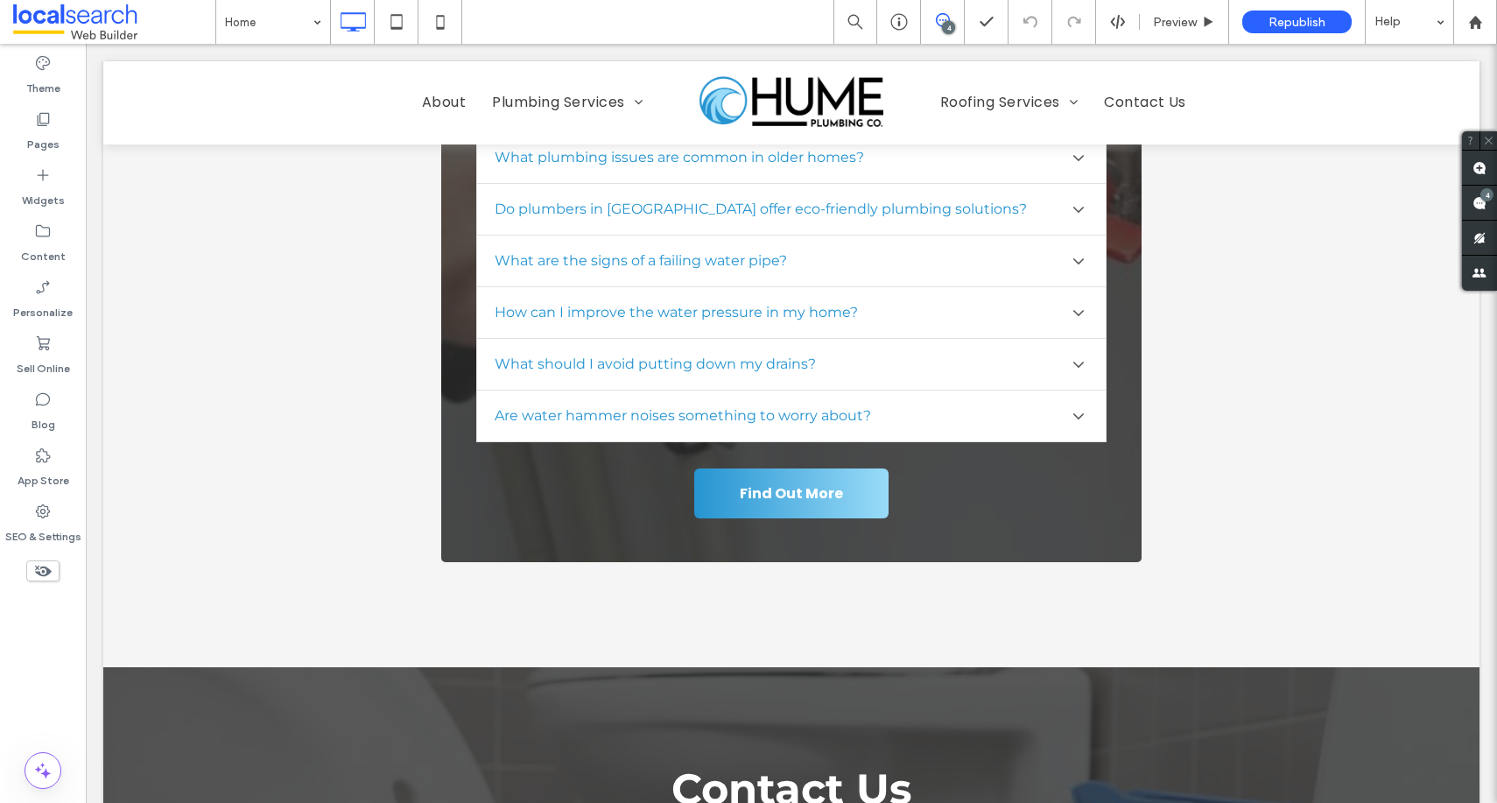
scroll to position [6839, 0]
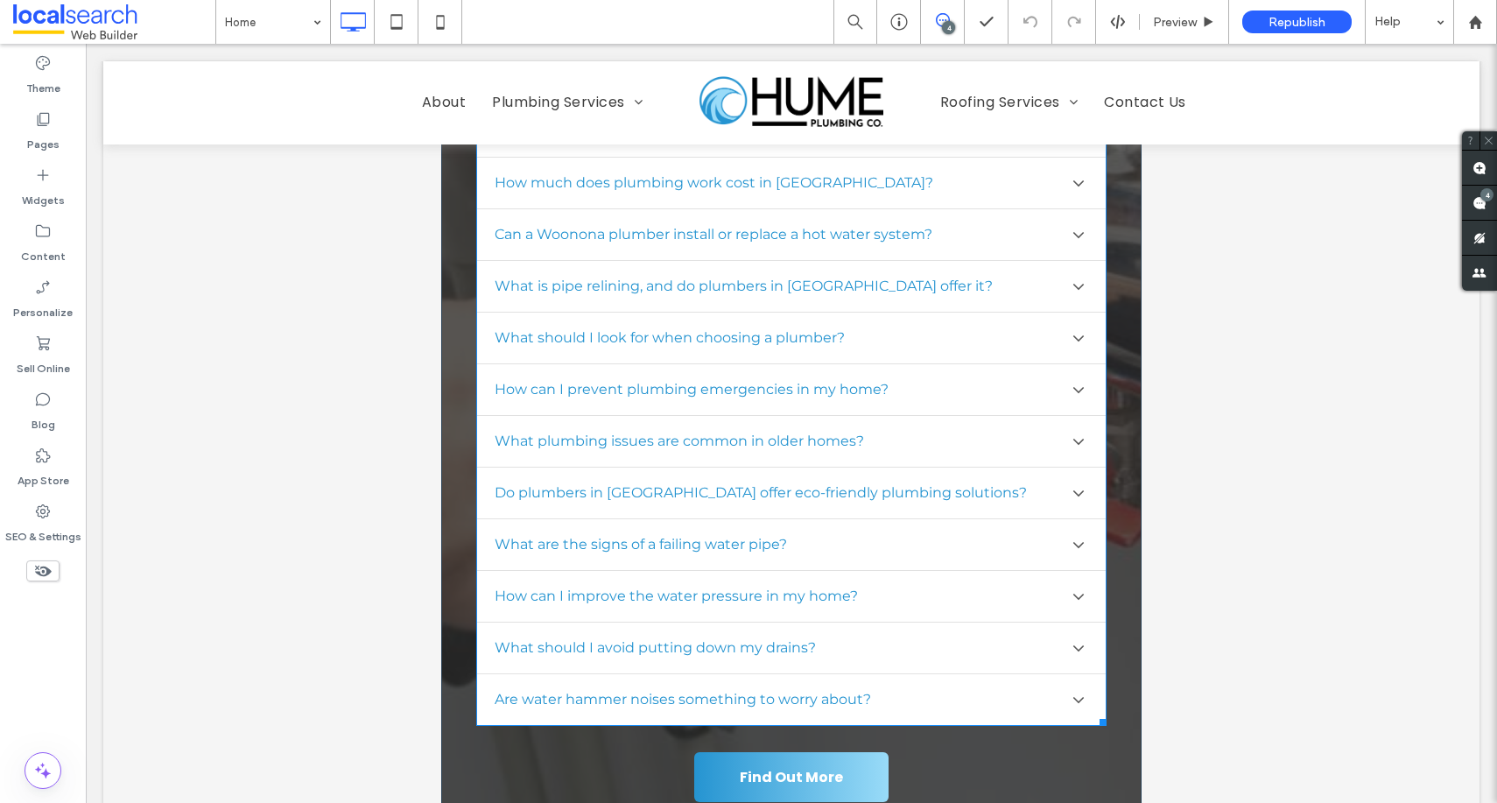
click at [798, 354] on span at bounding box center [791, 253] width 631 height 945
click at [798, 433] on h4 "What plumbing issues are common in older homes?" at bounding box center [680, 441] width 370 height 17
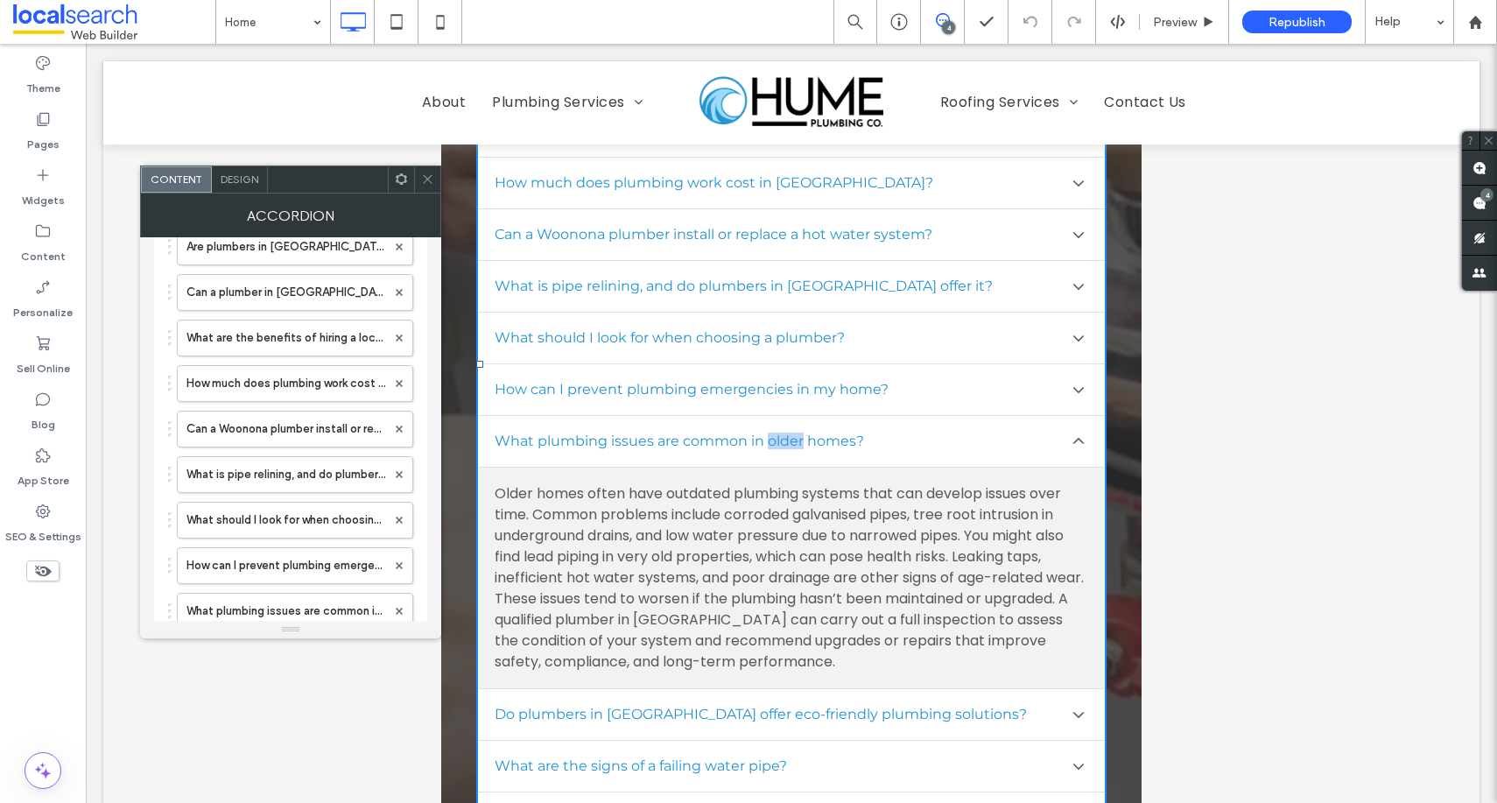
scroll to position [857, 0]
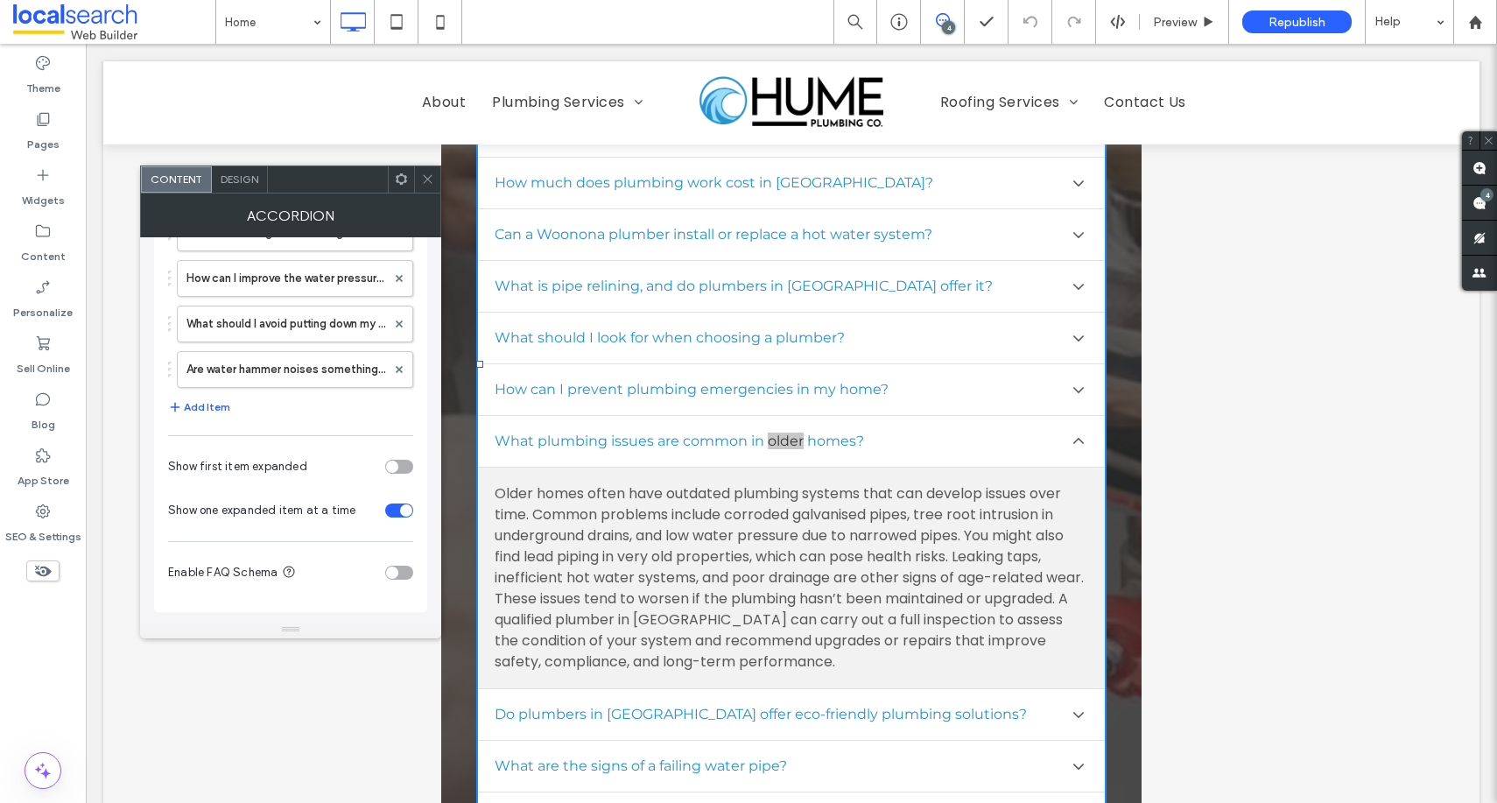
click at [430, 181] on use at bounding box center [427, 179] width 9 height 9
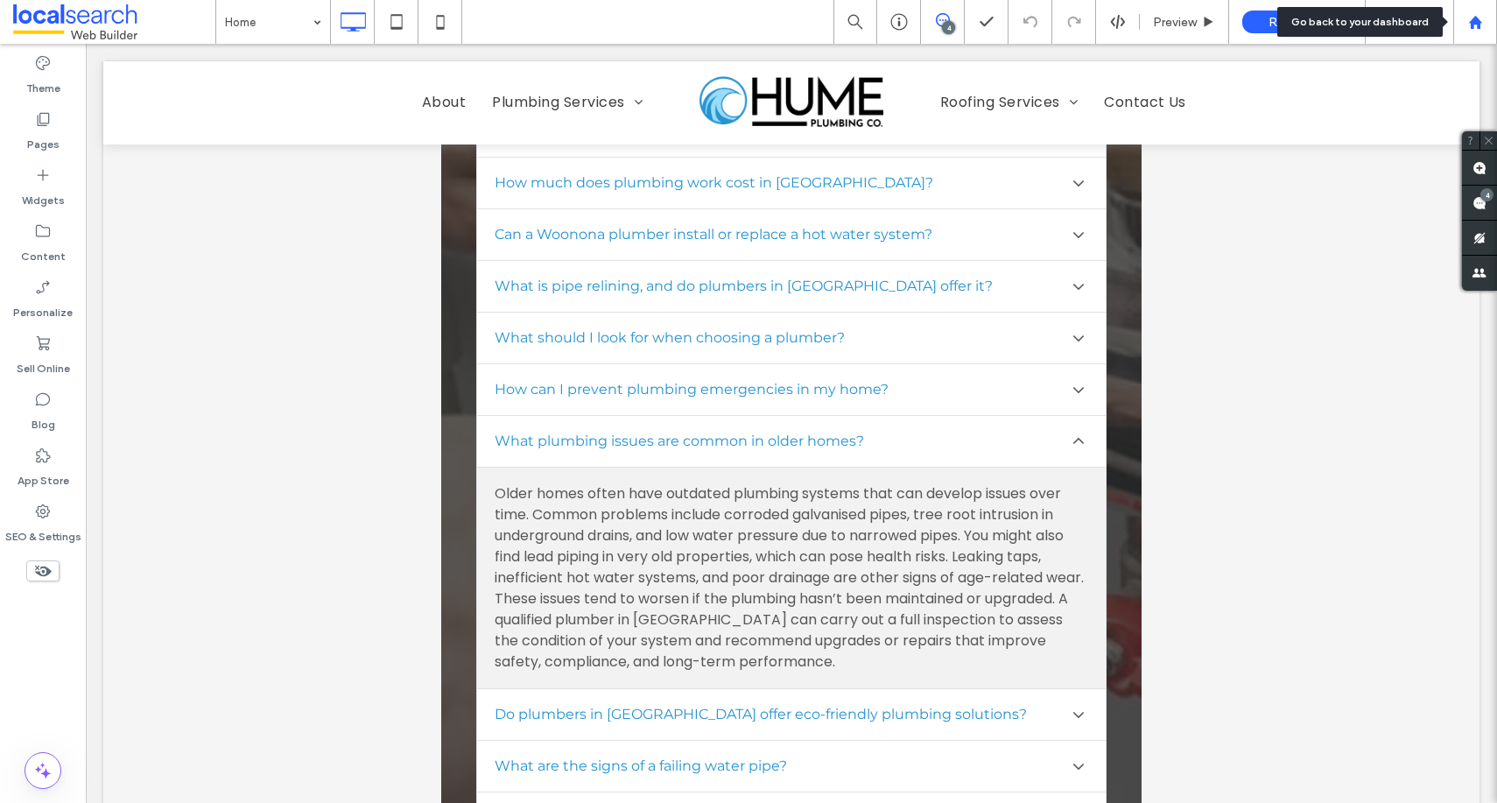
click at [1470, 16] on icon at bounding box center [1476, 22] width 15 height 15
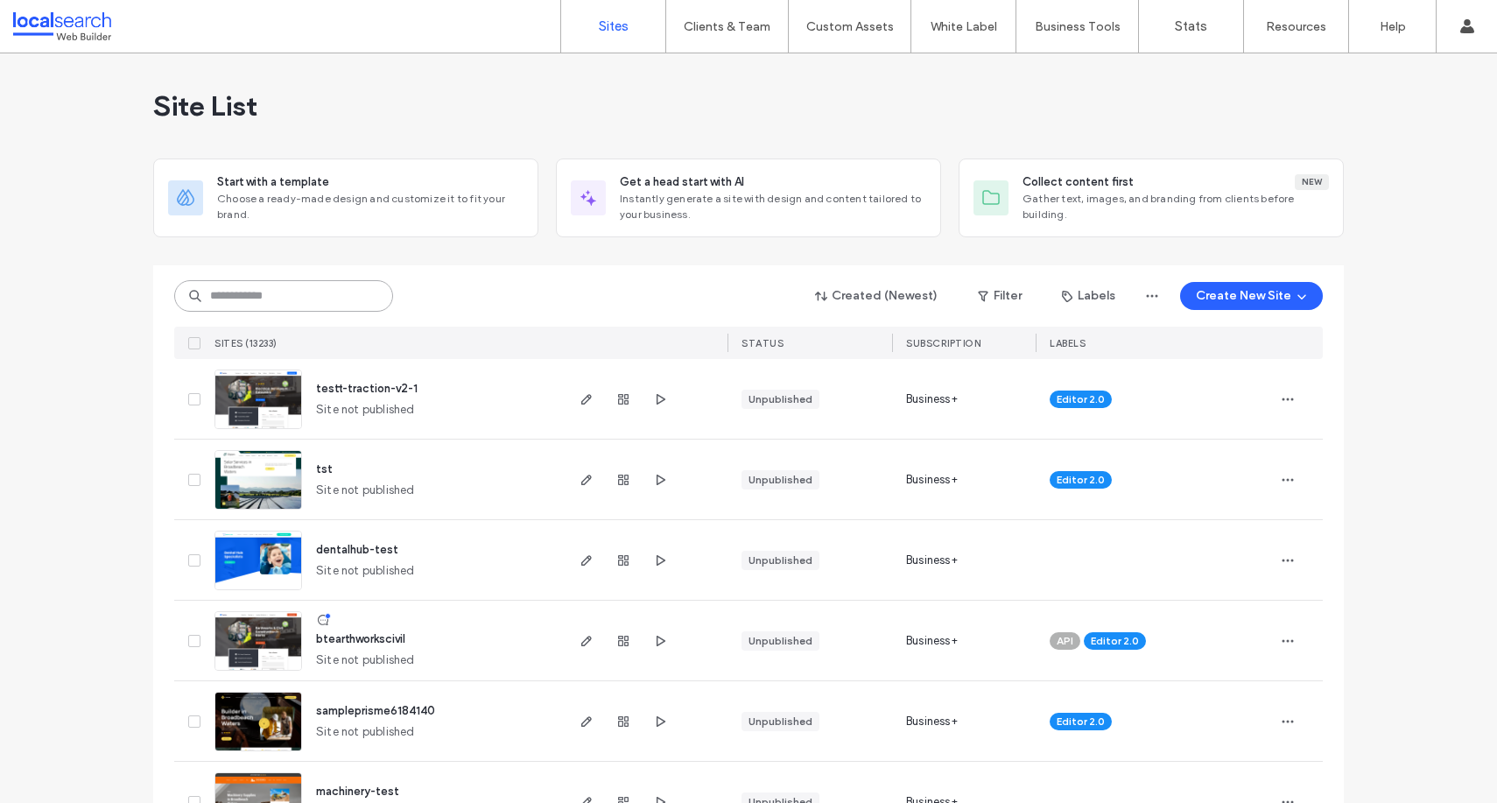
click at [333, 303] on input at bounding box center [283, 296] width 219 height 32
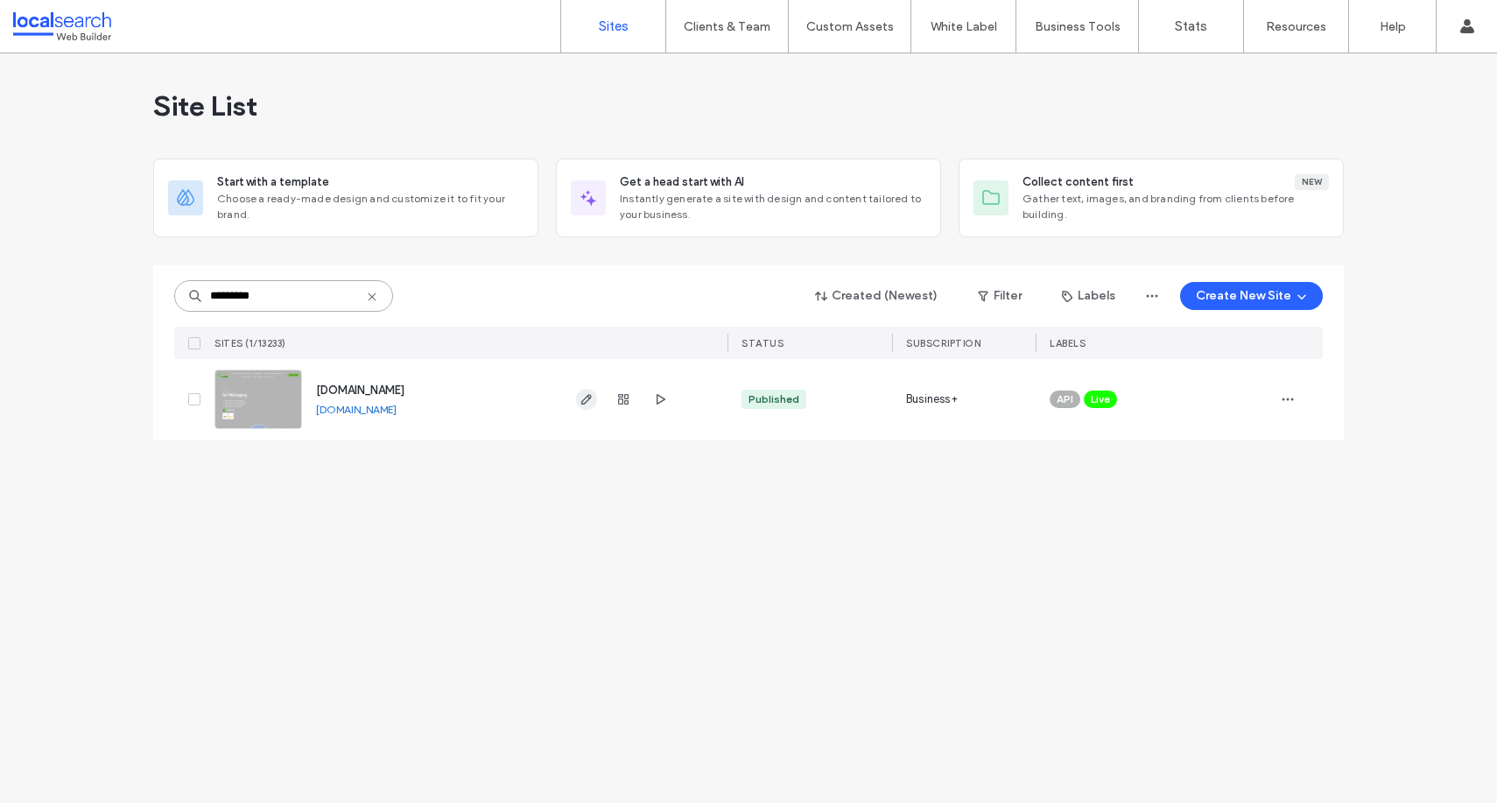
type input "*********"
click at [585, 394] on icon "button" at bounding box center [587, 399] width 14 height 14
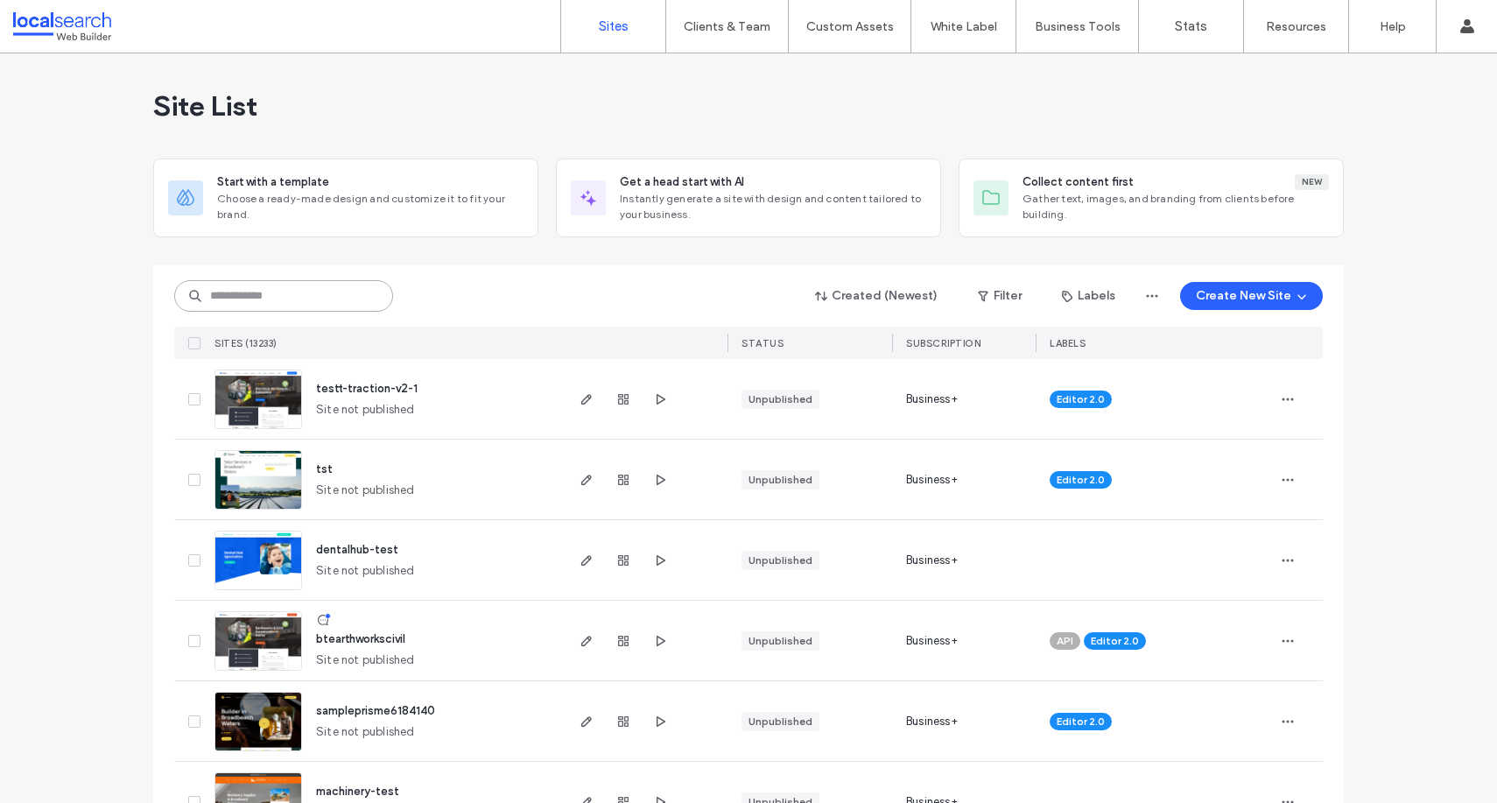
click at [272, 287] on input at bounding box center [283, 296] width 219 height 32
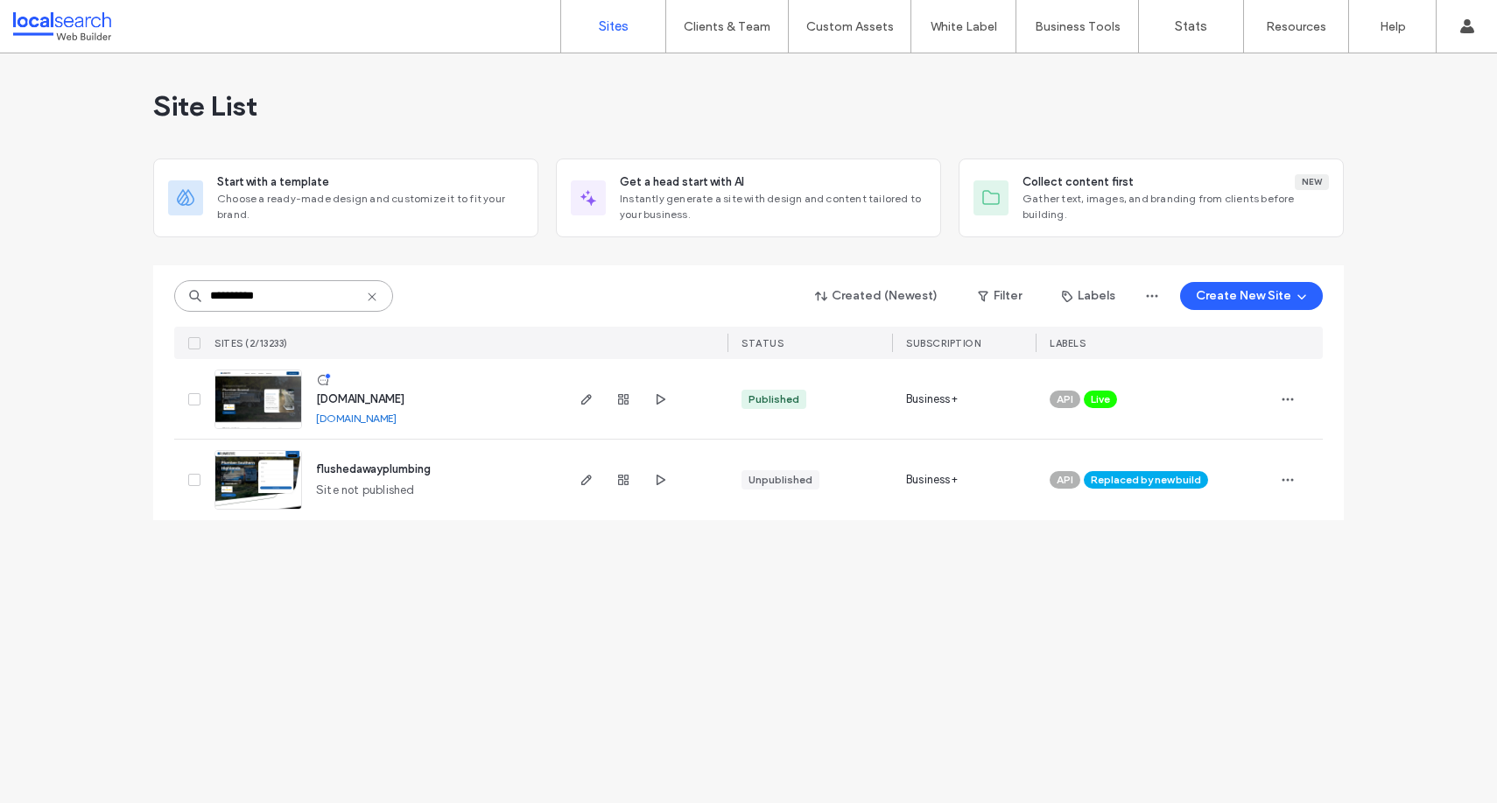
type input "**********"
click at [369, 299] on icon at bounding box center [372, 297] width 14 height 14
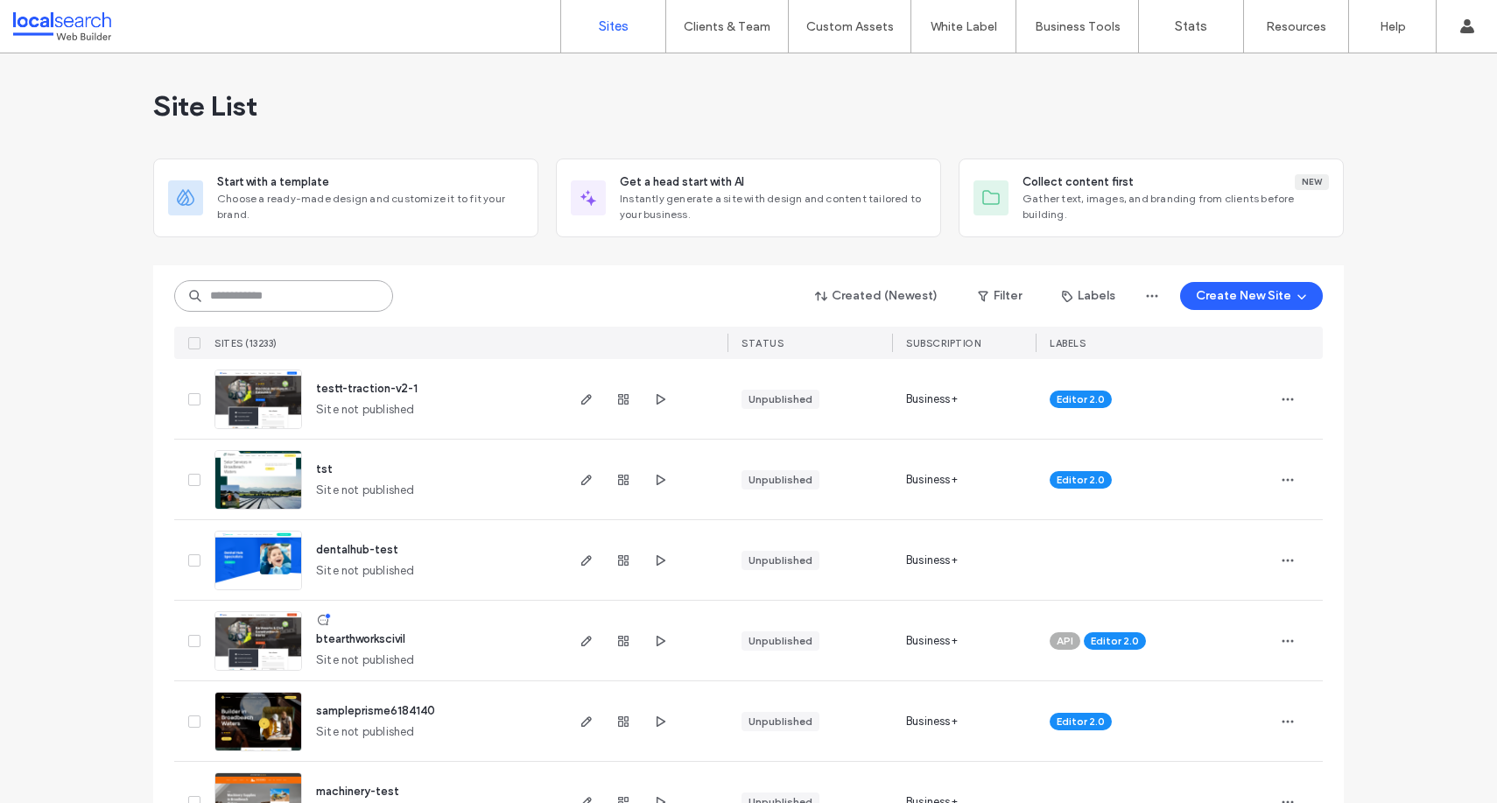
click at [319, 307] on input at bounding box center [283, 296] width 219 height 32
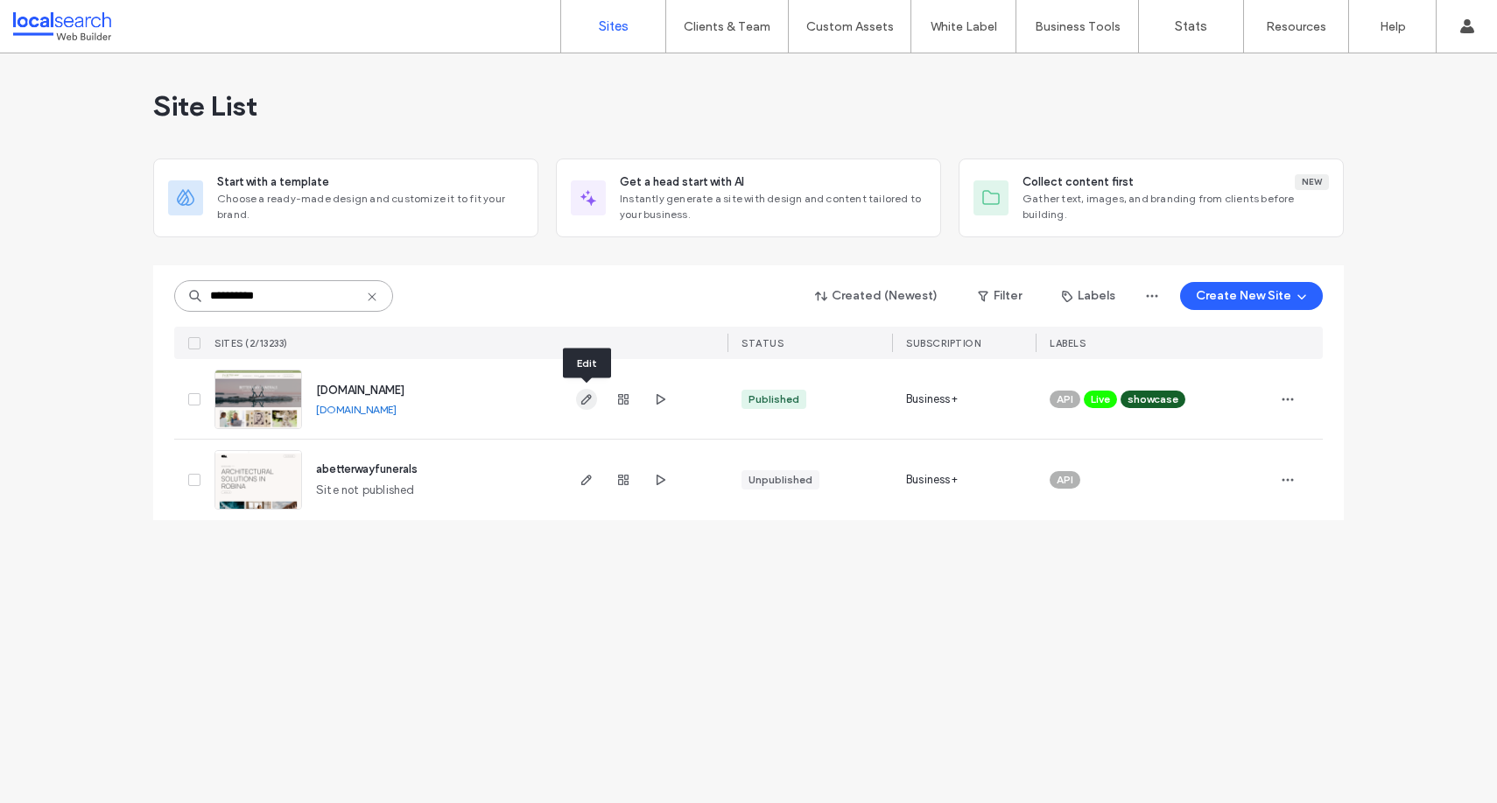
type input "**********"
click at [586, 395] on icon "button" at bounding box center [587, 399] width 14 height 14
